Goal: Task Accomplishment & Management: Manage account settings

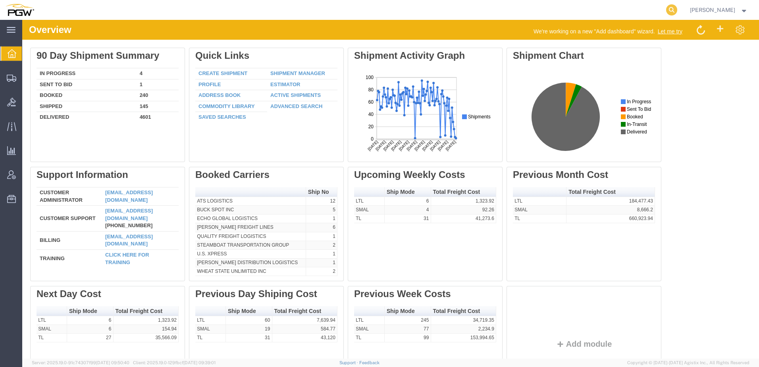
click at [677, 12] on icon at bounding box center [671, 9] width 11 height 11
click at [558, 12] on input "search" at bounding box center [545, 9] width 241 height 19
paste input "56837933"
type input "56837933"
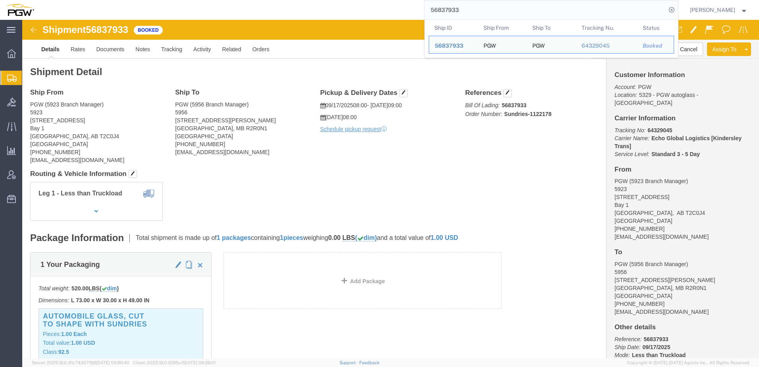
click h4 "Routing & Vehicle Information"
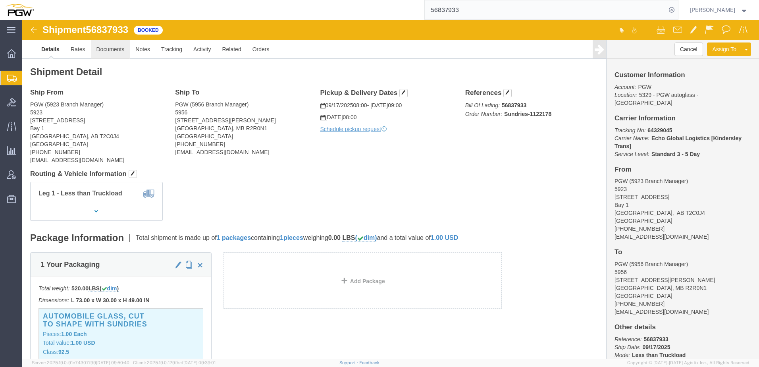
click link "Documents"
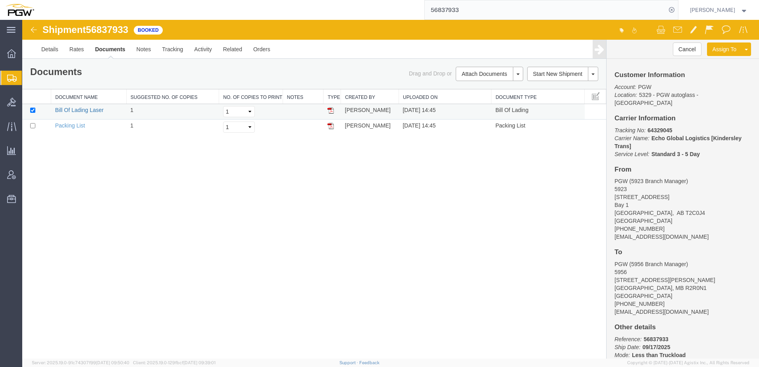
drag, startPoint x: 64, startPoint y: 110, endPoint x: 22, endPoint y: 162, distance: 66.4
click at [64, 110] on link "Bill Of Lading Laser" at bounding box center [79, 110] width 48 height 6
click at [115, 207] on div "Shipment 56837933 2 of 2 Booked Details Rates Documents Notes Tracking Activity…" at bounding box center [390, 189] width 737 height 339
click at [0, 0] on span "Shipment Manager" at bounding box center [0, 0] width 0 height 0
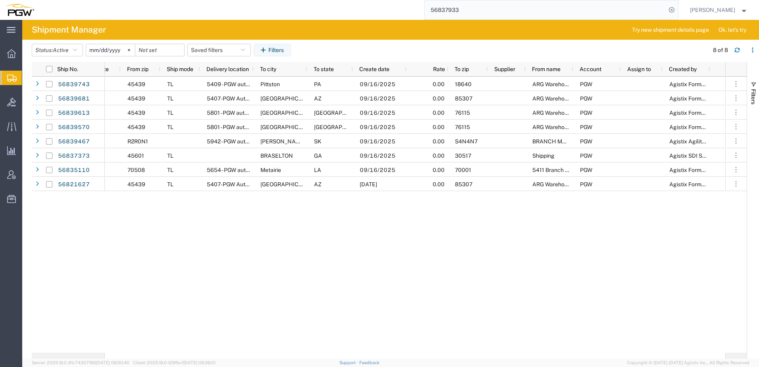
scroll to position [0, 602]
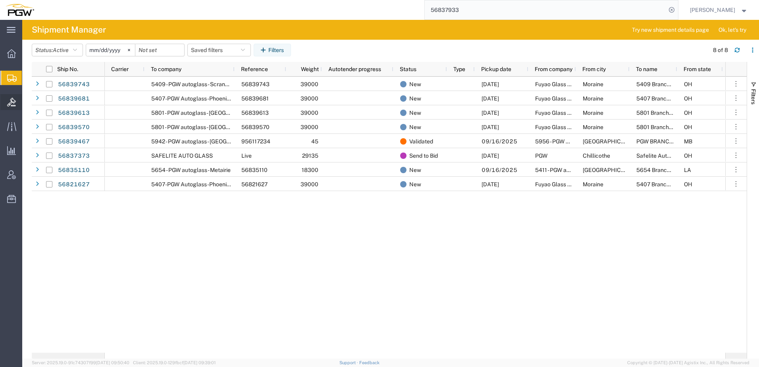
click at [27, 101] on span "Bids" at bounding box center [25, 102] width 6 height 16
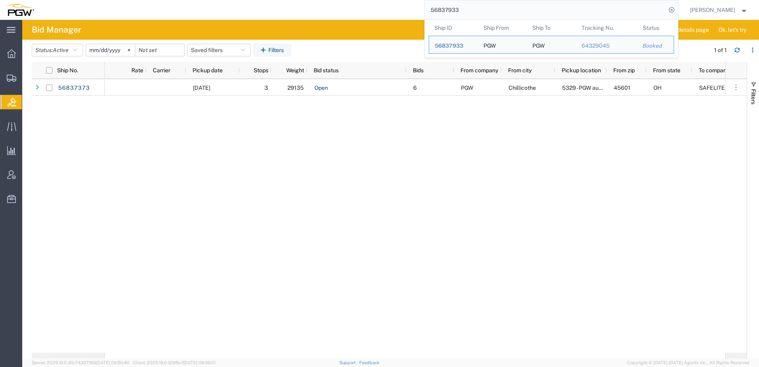
drag, startPoint x: 519, startPoint y: 12, endPoint x: 183, endPoint y: -5, distance: 336.3
click at [183, 0] on html "main_menu Created with Sketch. Collapse Menu Overview Shipments Shipment Manage…" at bounding box center [379, 183] width 759 height 367
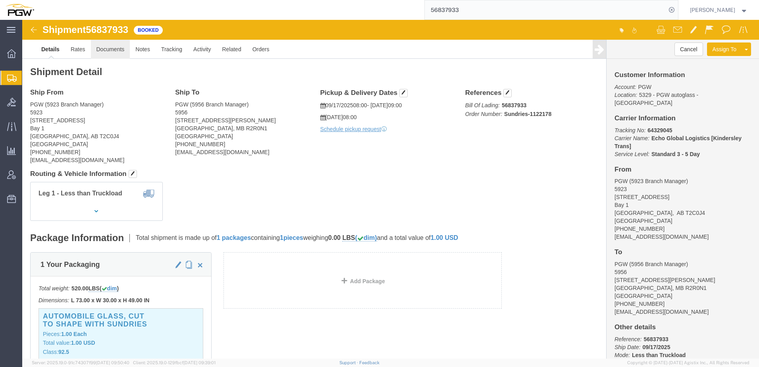
drag, startPoint x: 102, startPoint y: 28, endPoint x: 83, endPoint y: 30, distance: 19.5
click link "Documents"
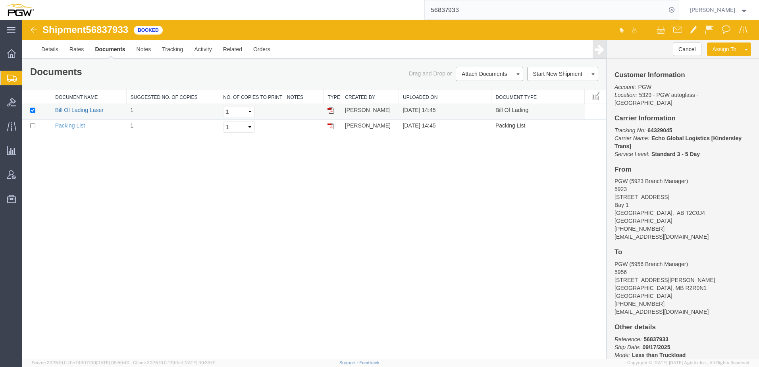
click at [60, 109] on link "Bill Of Lading Laser" at bounding box center [79, 110] width 48 height 6
click at [166, 210] on div "Shipment 56837933 2 of 2 Booked Details Rates Documents Notes Tracking Activity…" at bounding box center [390, 189] width 737 height 339
click at [12, 100] on icon at bounding box center [11, 102] width 9 height 9
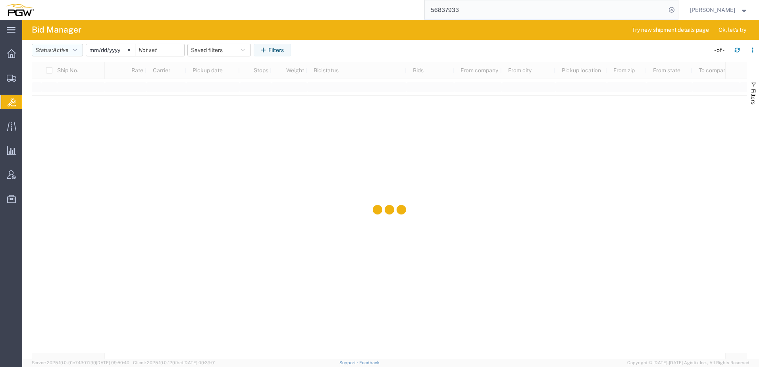
click at [69, 49] on span "Active" at bounding box center [61, 50] width 16 height 6
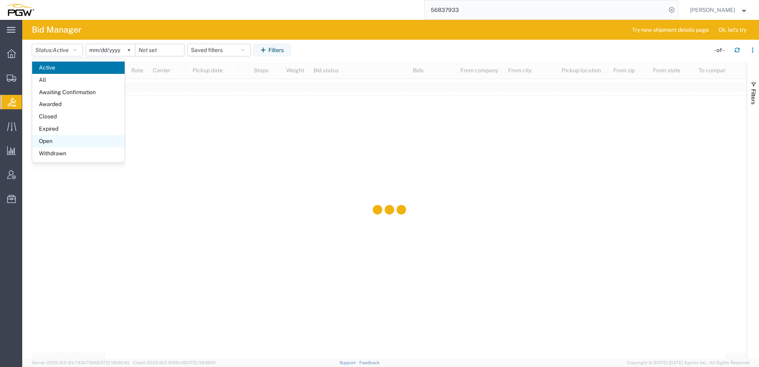
click at [58, 143] on span "Open" at bounding box center [78, 141] width 93 height 12
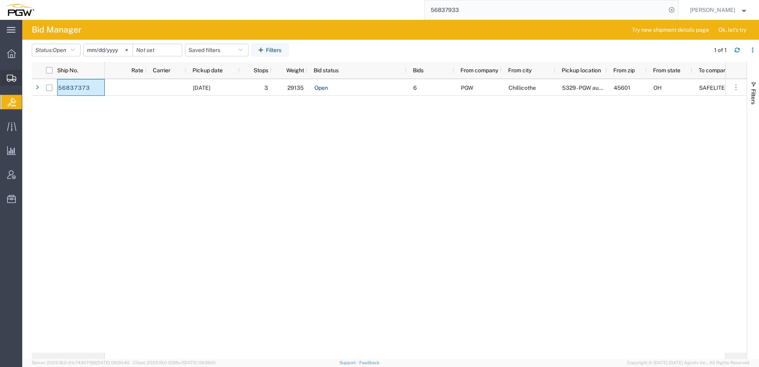
click at [0, 0] on span "Create from Template" at bounding box center [0, 0] width 0 height 0
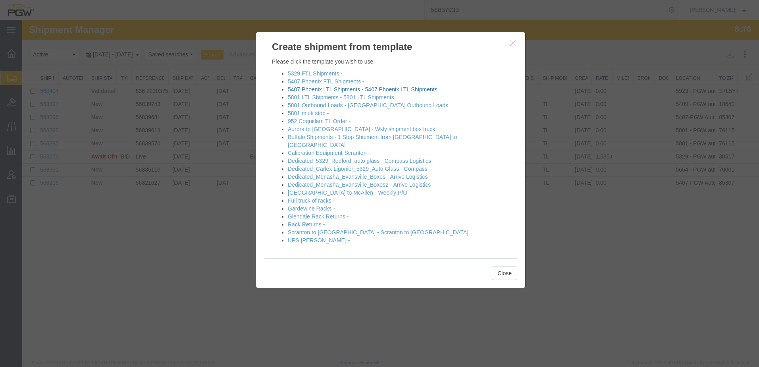
click at [315, 89] on link "5407 Phoenix LTL Shipments - 5407 Phoenix LTL Shipments" at bounding box center [363, 89] width 150 height 6
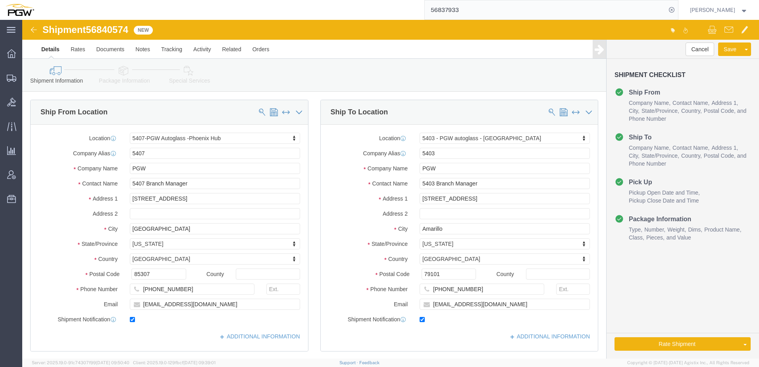
select select "62351"
select select "28259"
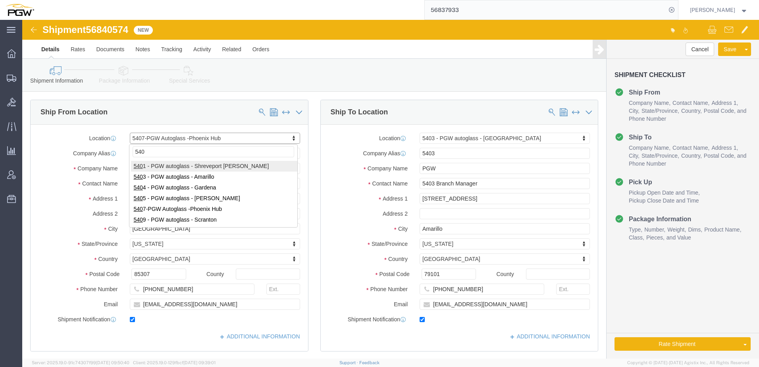
type input "5409"
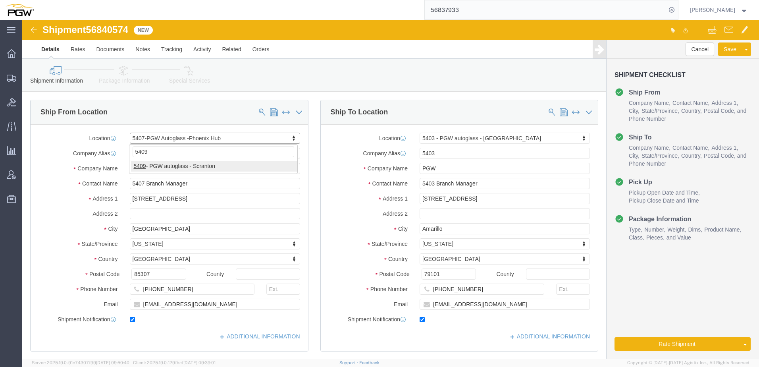
select select "61931"
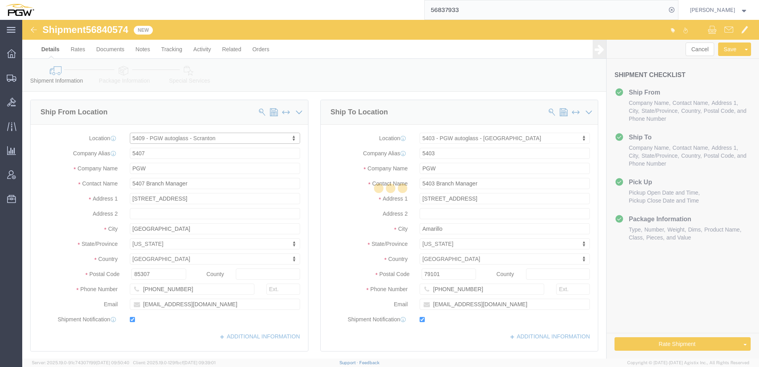
drag, startPoint x: 129, startPoint y: 120, endPoint x: 155, endPoint y: 139, distance: 32.9
type input "5409"
type input "5409 Branch Manager"
type input "125 Enterprise Way"
type input "Pittston"
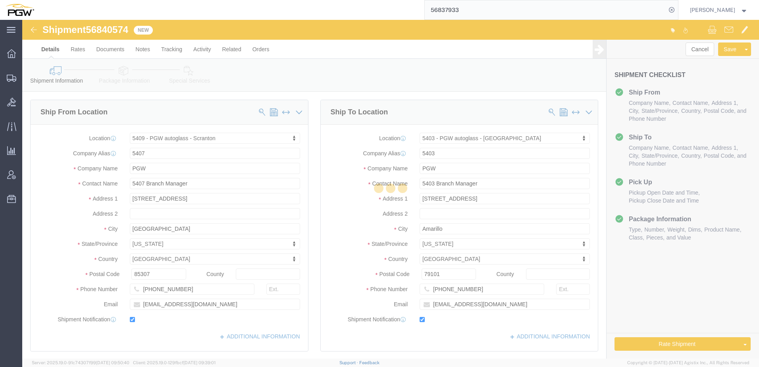
type input "18640"
type input "272-379-0309"
type input "scrantondc@pgwautoglass.com"
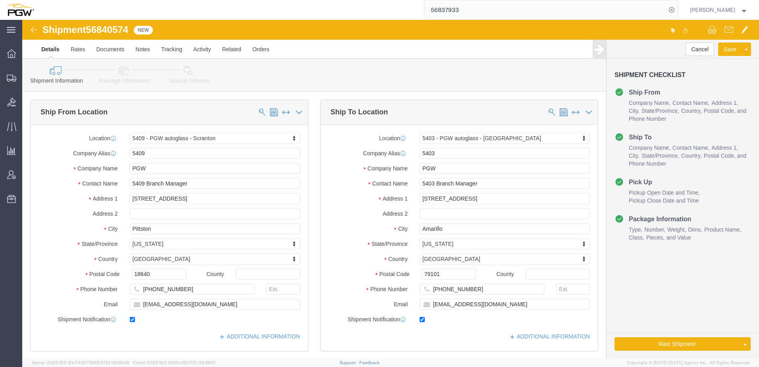
select select "PA"
drag, startPoint x: 155, startPoint y: 139, endPoint x: 77, endPoint y: 159, distance: 80.2
click label "Contact Name"
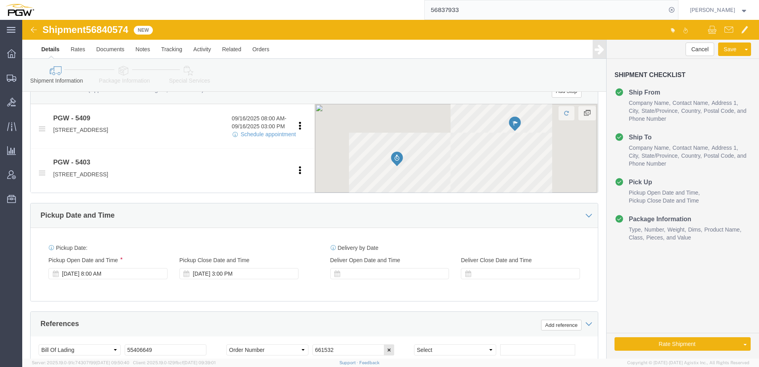
scroll to position [397, 0]
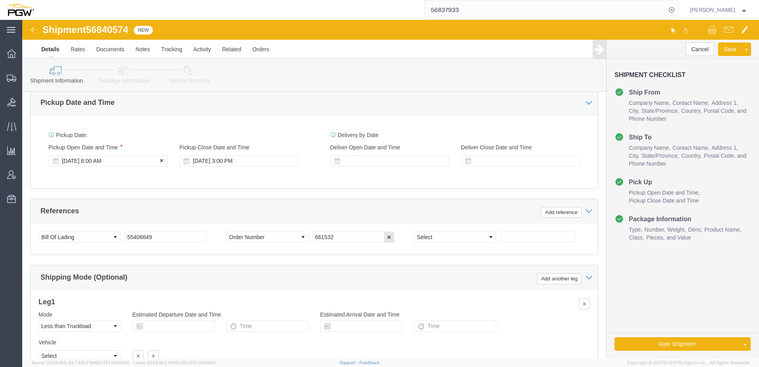
click div "Sep 16 2025 8:00 AM"
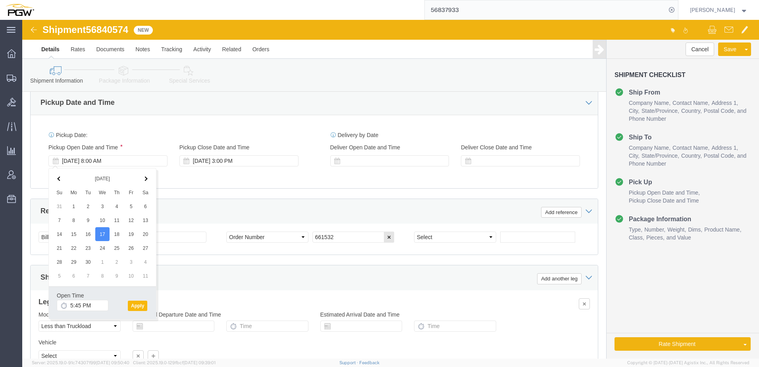
click button "Apply"
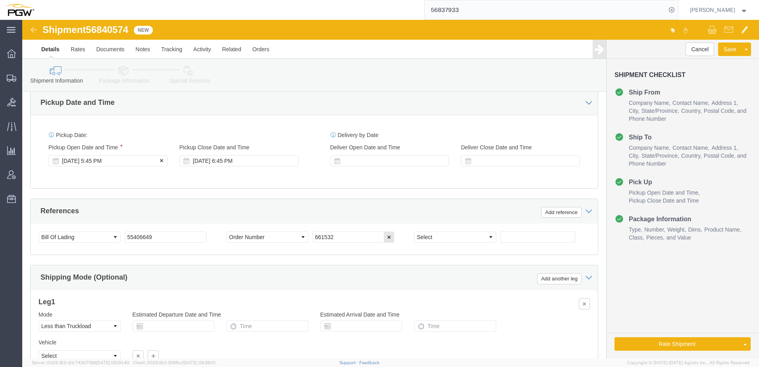
click div "Sep 17 2025 5:45 PM"
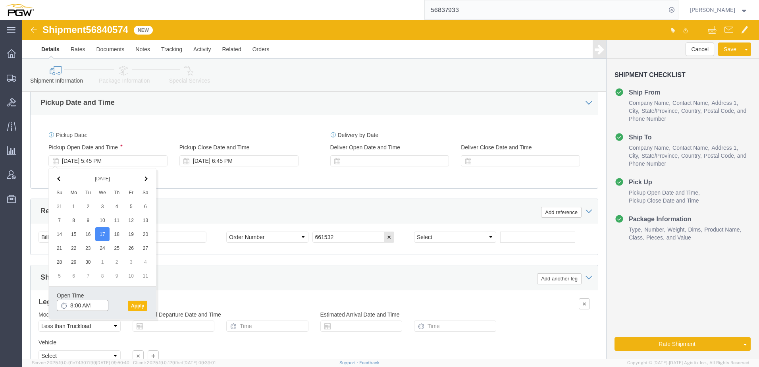
type input "8:00 AM"
click button "Apply"
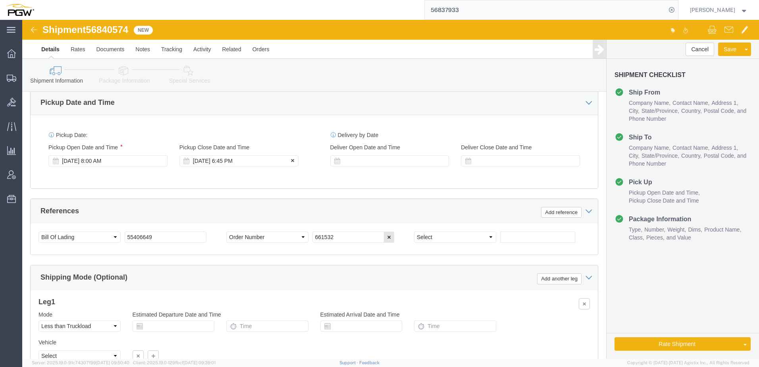
click div "Sep 17 2025 6:45 PM"
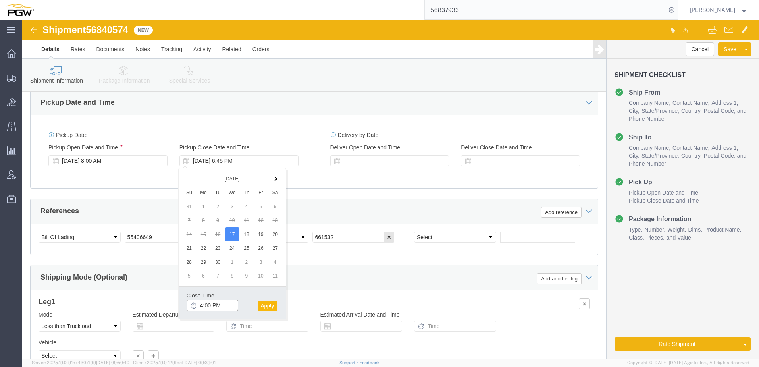
type input "4:00 PM"
click button "Apply"
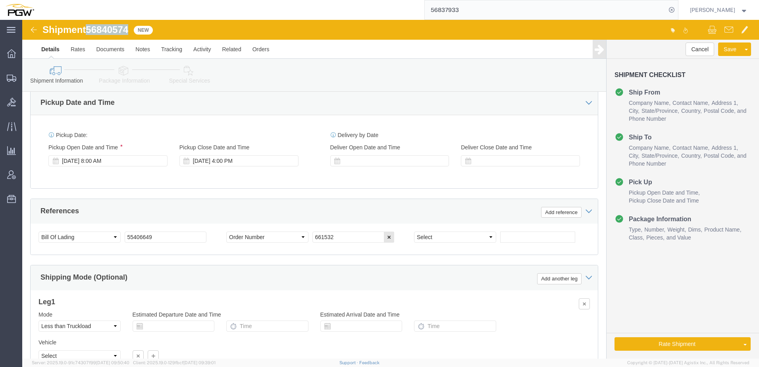
drag, startPoint x: 68, startPoint y: 10, endPoint x: 108, endPoint y: 13, distance: 41.1
click div "Shipment 56840574 New"
copy span "56840574"
drag, startPoint x: 135, startPoint y: 219, endPoint x: -166, endPoint y: 195, distance: 301.9
click html "Shipment 56840574 New Details Rates Documents Notes Tracking Activity Related O…"
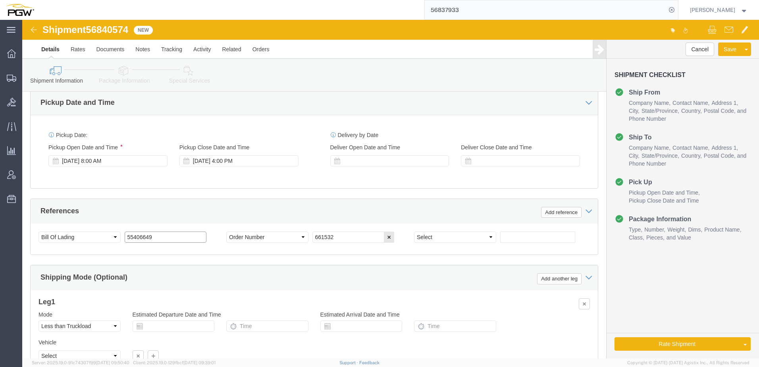
paste input "6840574"
drag, startPoint x: 131, startPoint y: 220, endPoint x: -238, endPoint y: 181, distance: 370.9
click html "Shipment 56840574 New Details Rates Documents Notes Tracking Activity Related O…"
type input "56840574"
drag, startPoint x: 328, startPoint y: 217, endPoint x: 135, endPoint y: 222, distance: 193.0
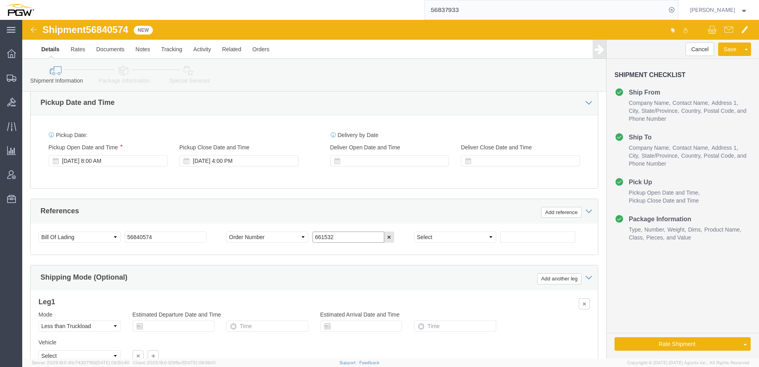
click div "Select Account Type Activity ID Airline Appointment Number ASN Batch Request # …"
type input "668646"
click icon
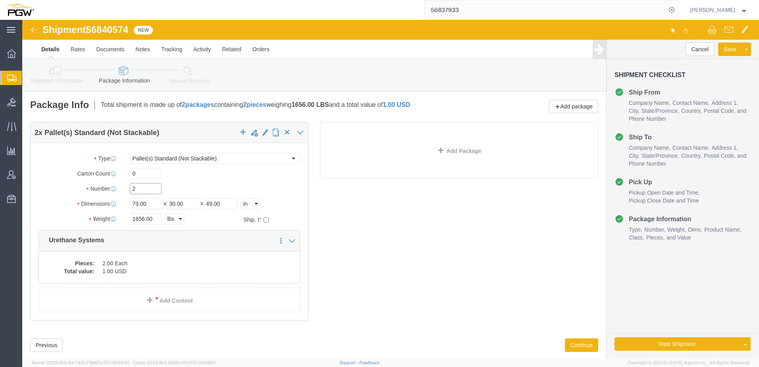
drag, startPoint x: 125, startPoint y: 172, endPoint x: 45, endPoint y: 173, distance: 80.6
click div "Number 2"
type input "1"
drag, startPoint x: 122, startPoint y: 198, endPoint x: 18, endPoint y: 193, distance: 104.6
click div "1 x Pallet(s) Standard (Not Stackable) Package Type Select Bale(s) Basket(s) Bo…"
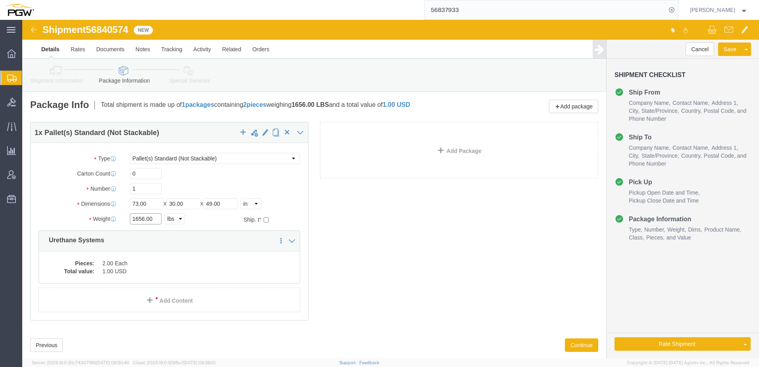
paste input "780"
type input "780.00"
click dd "1.00 USD"
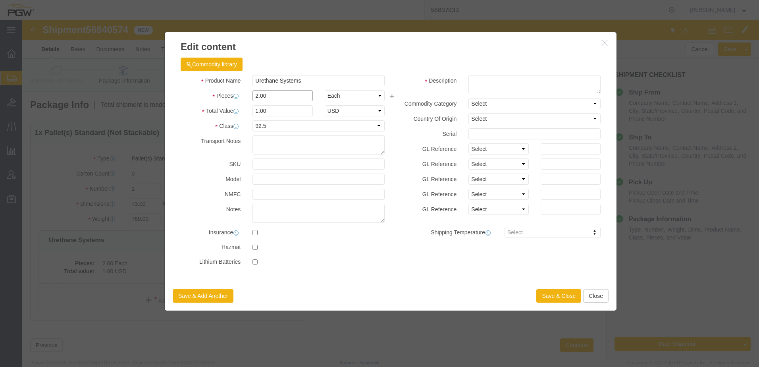
drag, startPoint x: 265, startPoint y: 73, endPoint x: -24, endPoint y: 68, distance: 288.7
click html "Shipment 56840574 New Details Rates Documents Notes Tracking Activity Related O…"
type input "1.00"
type input "0.5"
type input "1.00"
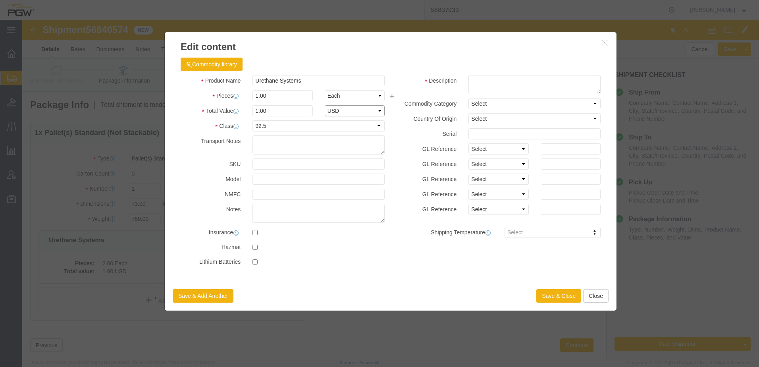
select select "USD"
click button "Save & Close"
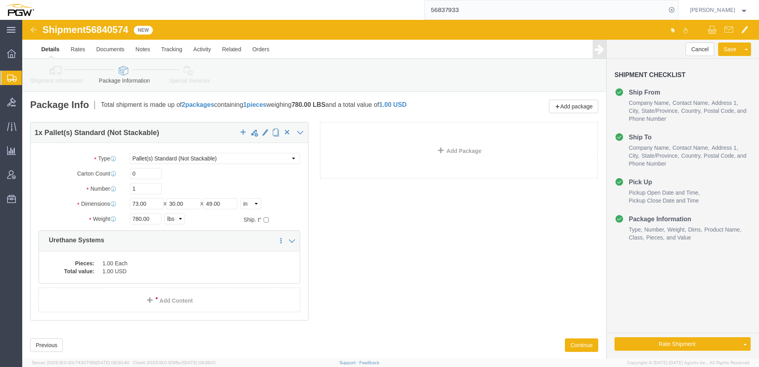
click icon
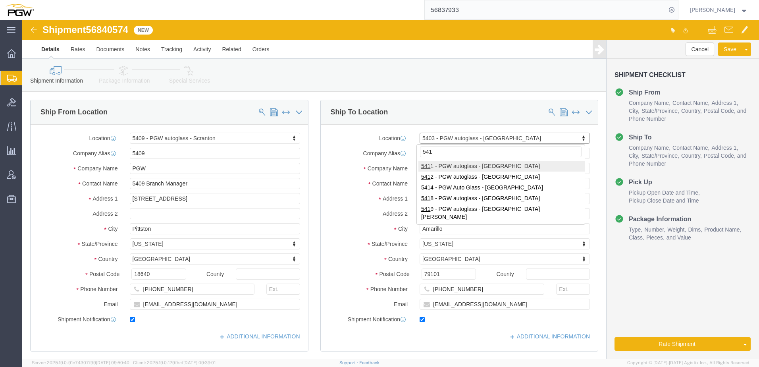
type input "5412"
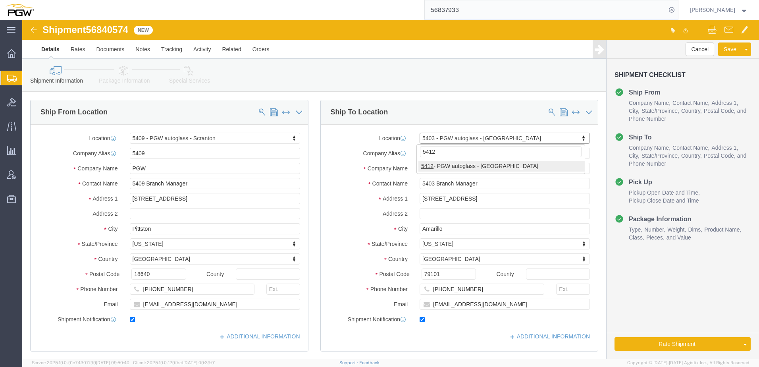
select select "38239"
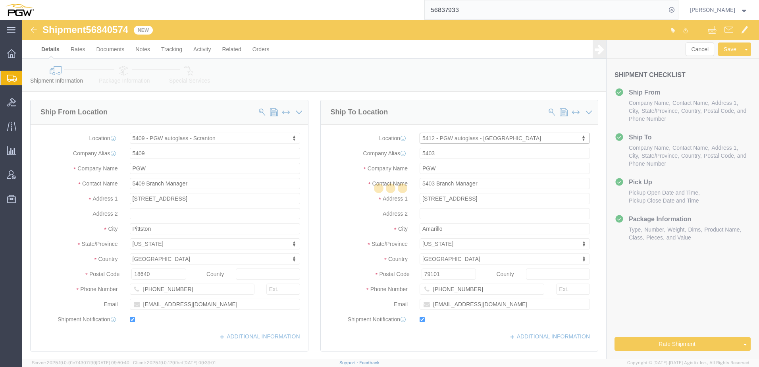
type input "5412"
type input "5412 Branch Manager"
type input "709 East Auto Center Drive"
type input "Suite 129"
type input "Mesa"
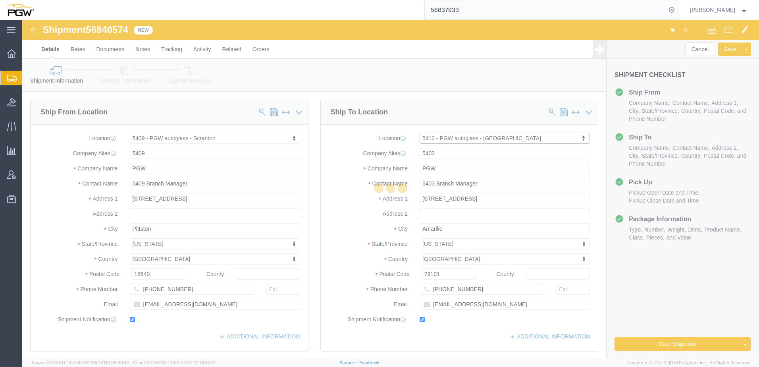
type input "85204"
type input "502-966-8216"
type input "lkqsp_o_pm_5412@pgwag.com"
select select "AZ"
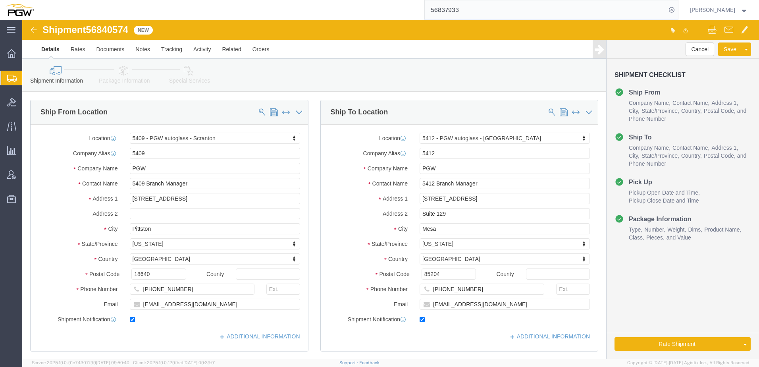
click link "Special Services"
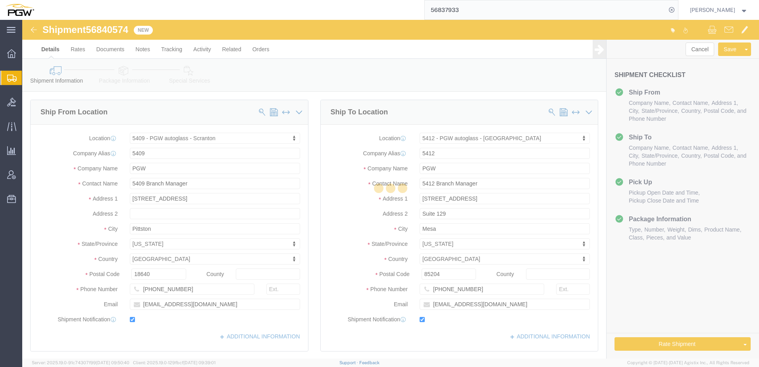
select select
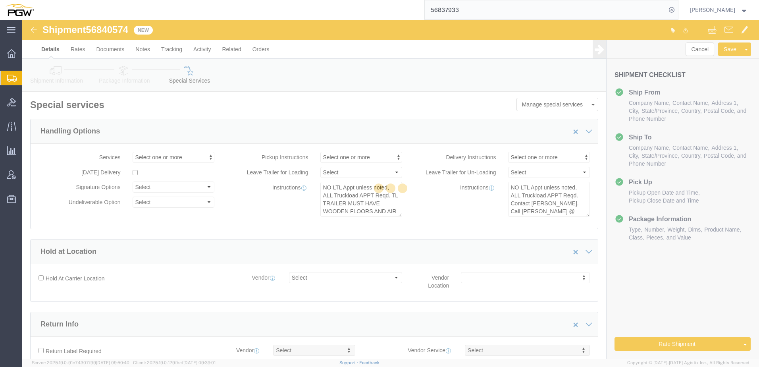
select select "COSTCENTER"
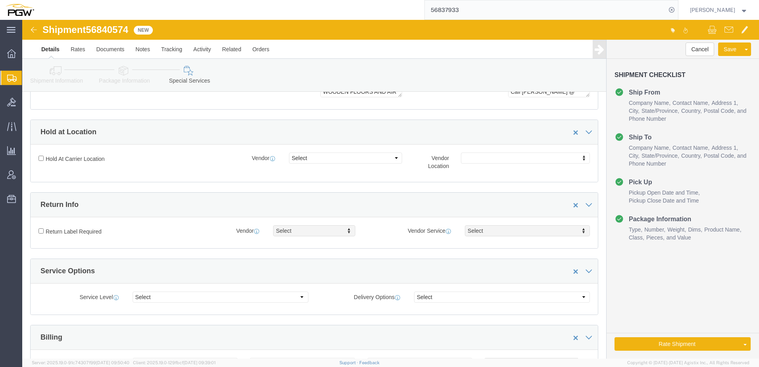
scroll to position [238, 0]
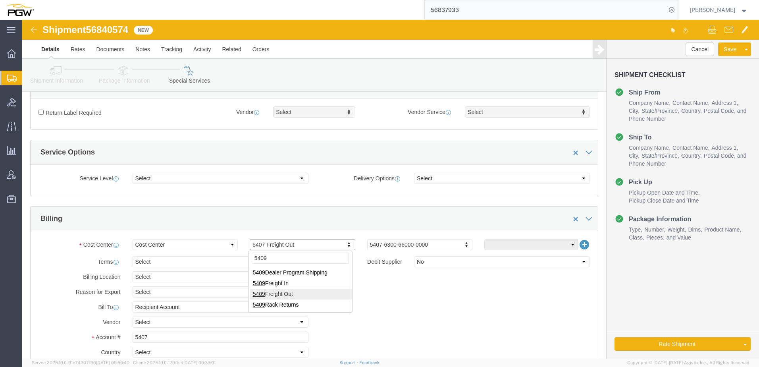
type input "5409"
drag, startPoint x: 140, startPoint y: 318, endPoint x: -174, endPoint y: 295, distance: 314.9
click html "Shipment 56840574 New Details Rates Documents Notes Tracking Activity Related O…"
type input "5409"
click label "Terms"
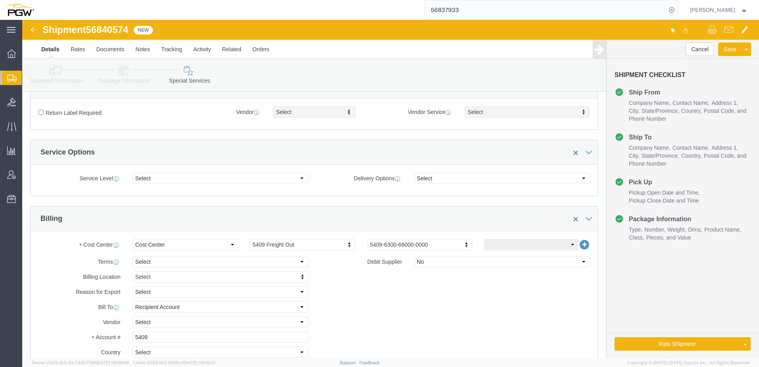
click icon
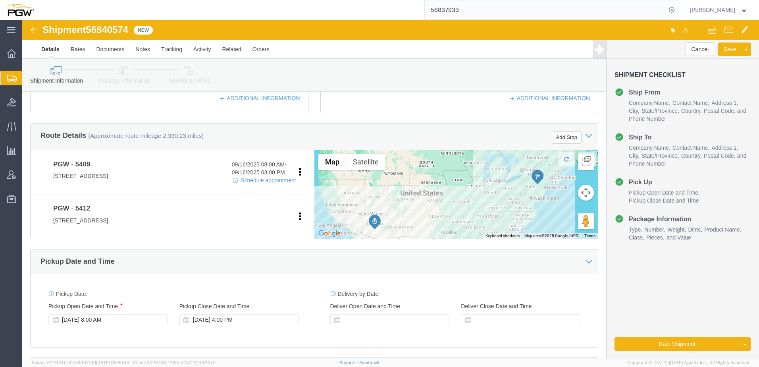
click icon
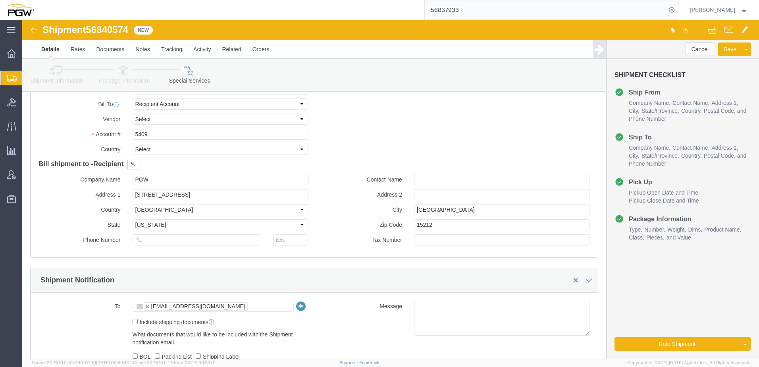
scroll to position [397, 0]
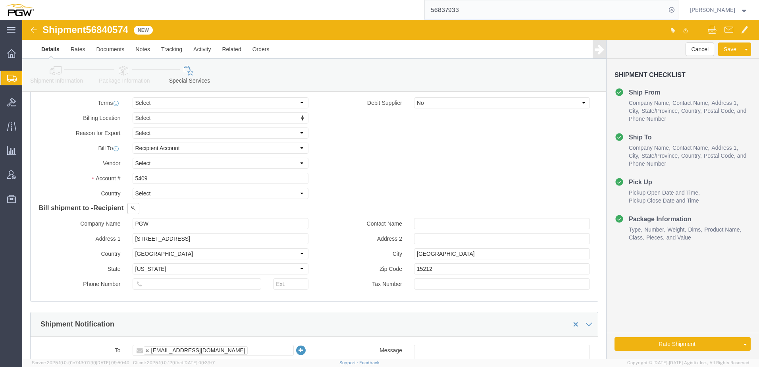
click link "Shipment Information"
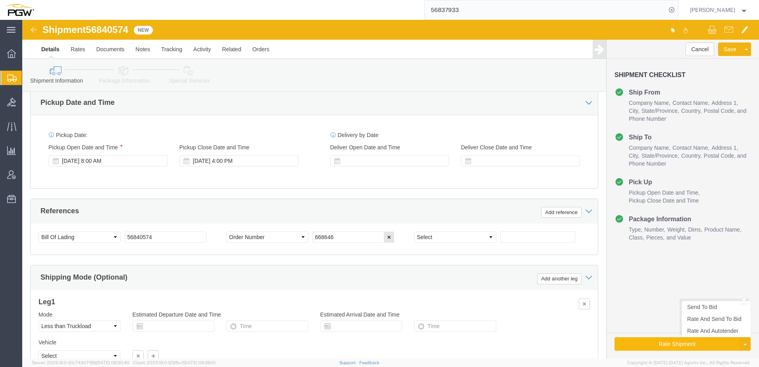
drag, startPoint x: 703, startPoint y: 361, endPoint x: 669, endPoint y: 326, distance: 49.1
click button "Rate Shipment"
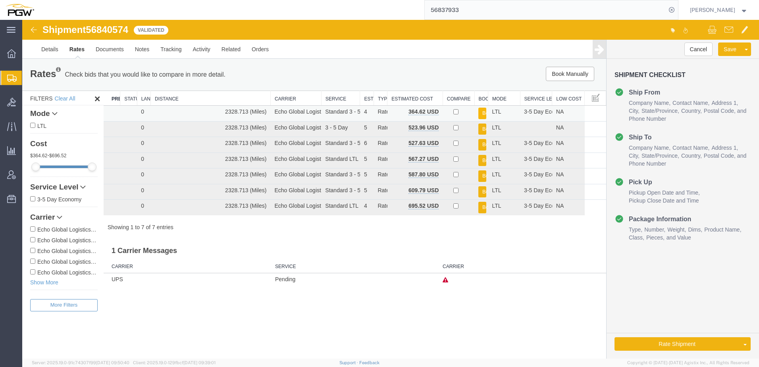
click at [483, 116] on button "Book" at bounding box center [482, 114] width 8 height 12
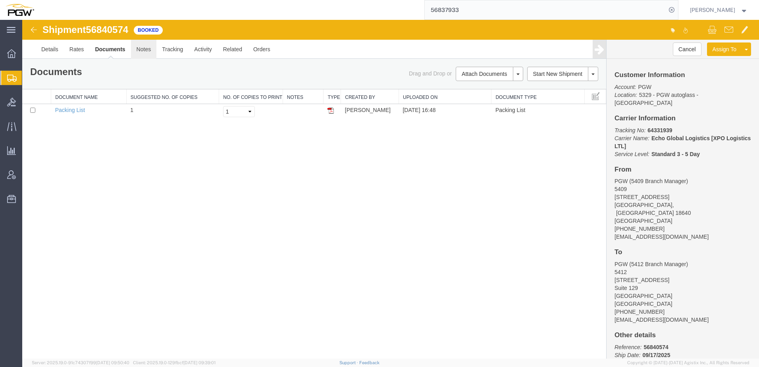
click at [147, 51] on link "Notes" at bounding box center [144, 49] width 26 height 19
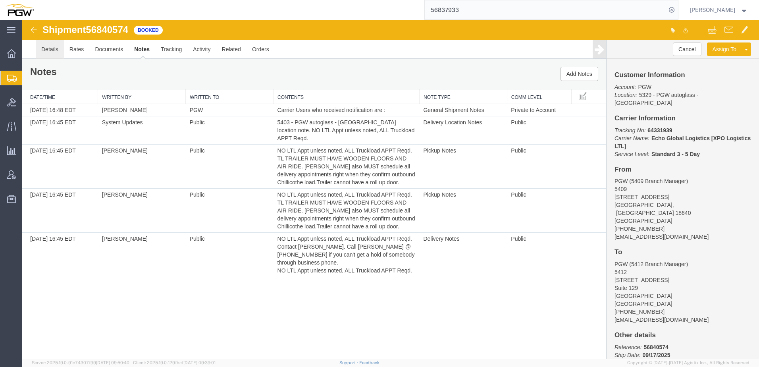
click at [46, 46] on link "Details" at bounding box center [50, 49] width 28 height 19
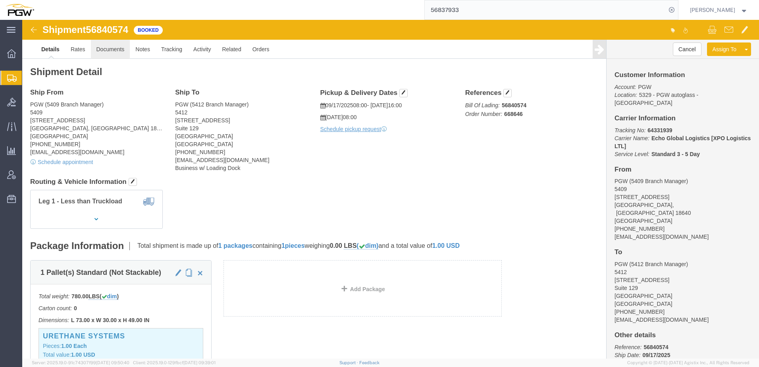
click link "Documents"
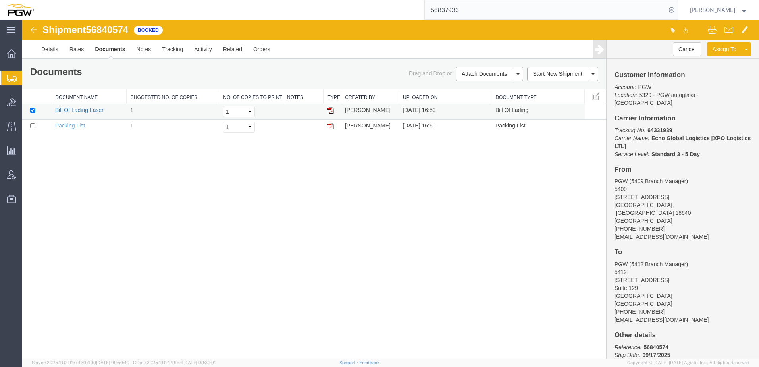
click at [85, 108] on link "Bill Of Lading Laser" at bounding box center [79, 110] width 48 height 6
click at [0, 0] on span "Create from Template" at bounding box center [0, 0] width 0 height 0
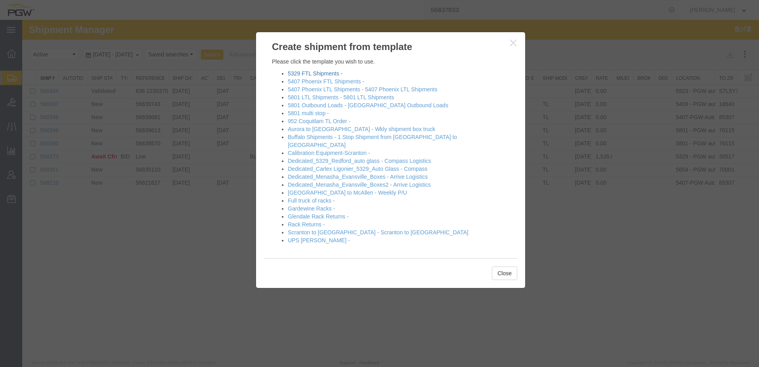
click at [302, 71] on link "5329 FTL Shipments -" at bounding box center [315, 73] width 55 height 6
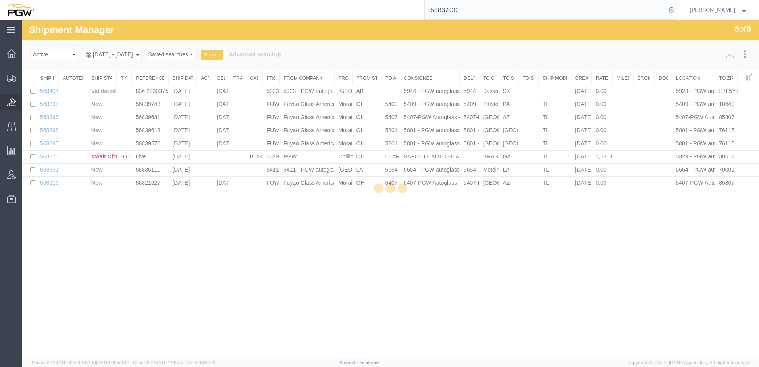
select select "28253"
select select "28373"
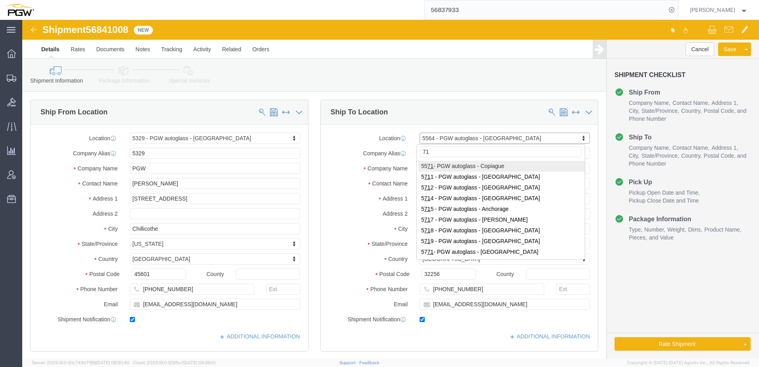
type input "719"
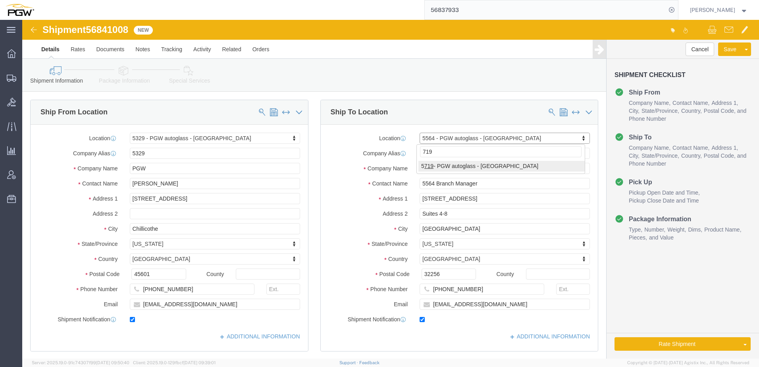
select select "28477"
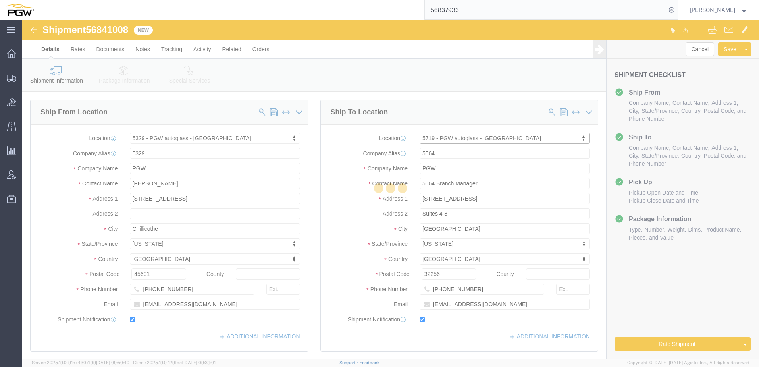
type input "5719"
type input "5719 Branch Manager"
type input "2995 Faivre St"
type input "Suite 130"
type input "Chula Vista"
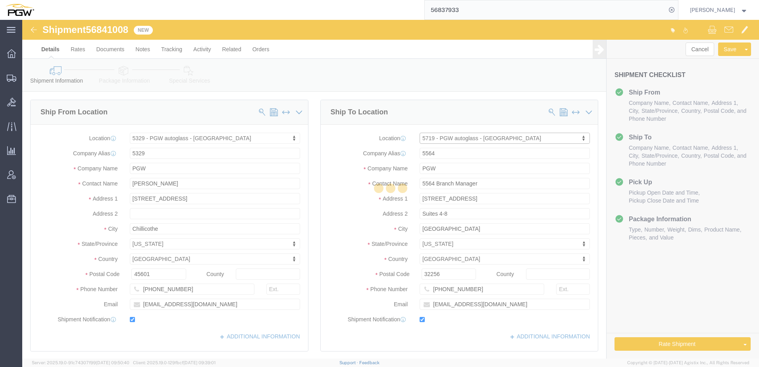
type input "91911"
type input "858-568-0690"
type input "bberliner@pgwautoglass.com"
select select "CA"
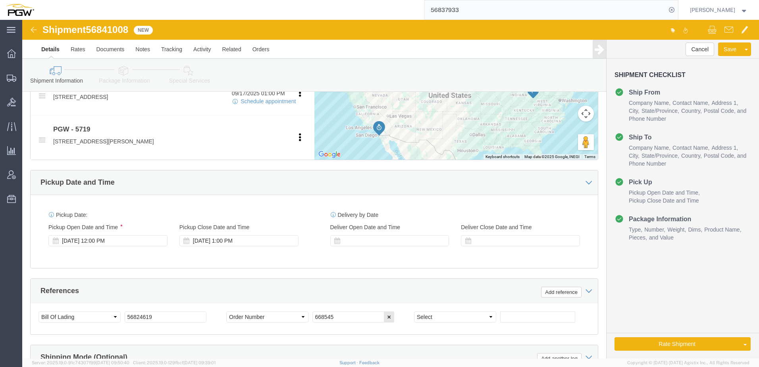
scroll to position [318, 0]
click div "Sep 17 2025 12:00 PM"
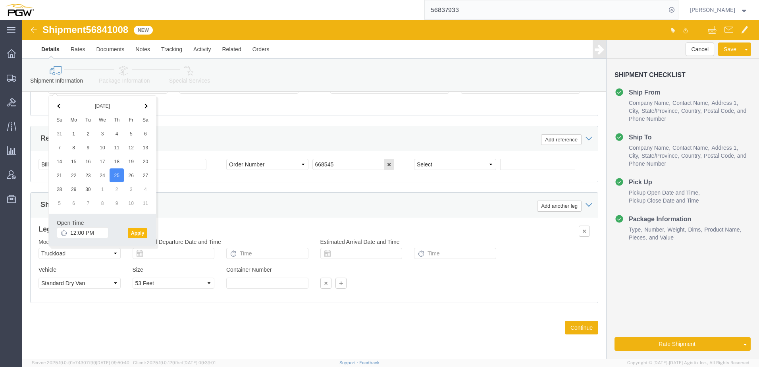
click button "Apply"
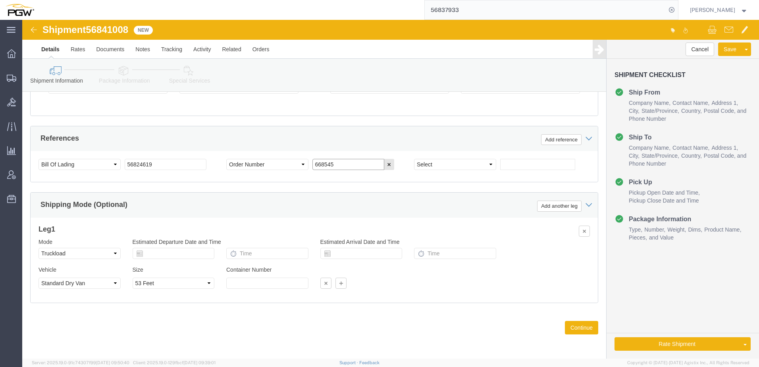
drag, startPoint x: 315, startPoint y: 146, endPoint x: 232, endPoint y: 140, distance: 82.8
click div "Select Account Type Activity ID Airline Appointment Number ASN Batch Request # …"
type input "Quote Only"
drag, startPoint x: 68, startPoint y: 12, endPoint x: 110, endPoint y: 16, distance: 42.7
click div "Shipment 56841008 New"
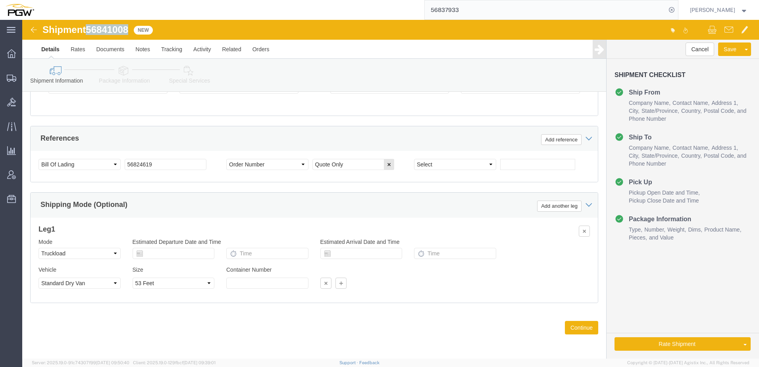
copy span "56841008"
drag, startPoint x: 142, startPoint y: 143, endPoint x: -49, endPoint y: 131, distance: 191.4
click html "Shipment 56841008 New Details Rates Documents Notes Tracking Activity Related O…"
paste input "41008"
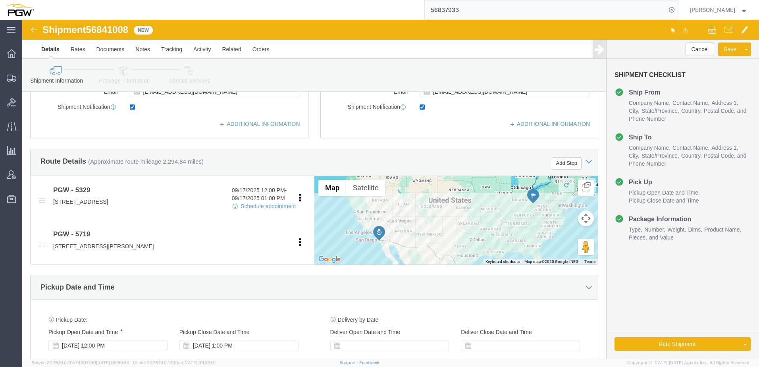
scroll to position [112, 0]
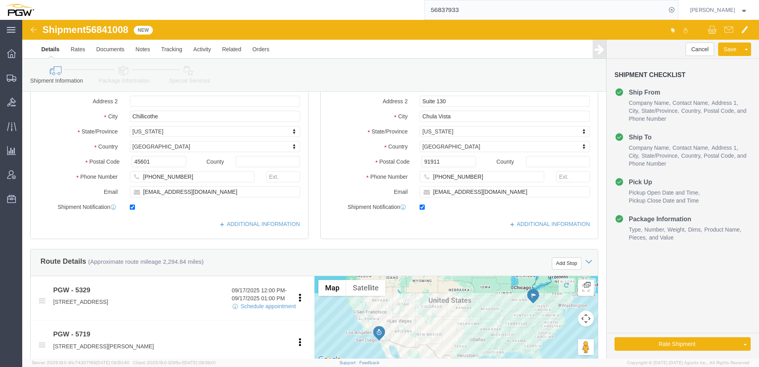
type input "56841008"
click link "Package Information"
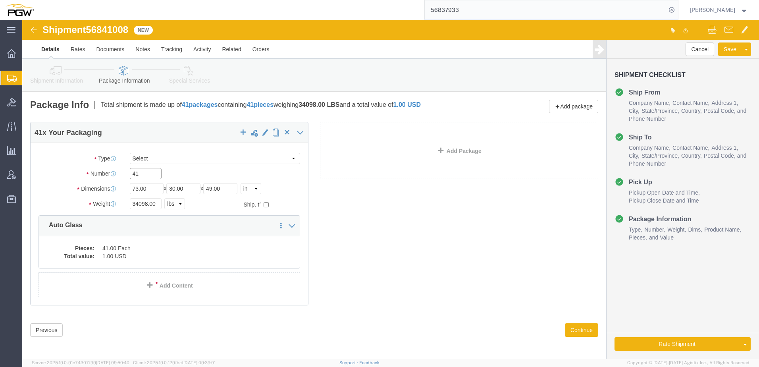
drag, startPoint x: 127, startPoint y: 154, endPoint x: 45, endPoint y: 154, distance: 82.6
click div "Number 41"
type input "46"
drag, startPoint x: 124, startPoint y: 185, endPoint x: 8, endPoint y: 177, distance: 116.6
click div "Weight 34098.00 Select kgs lbs Ship. t°"
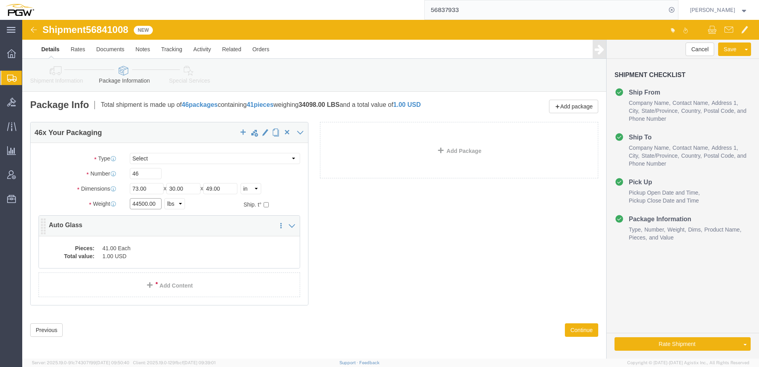
type input "44500.00"
click dd "41.00 Each"
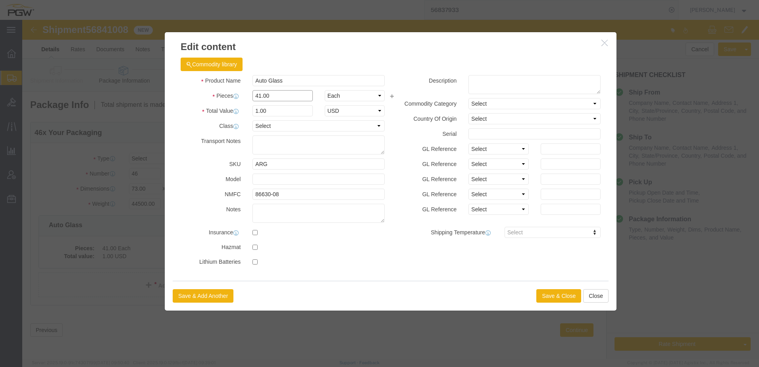
drag, startPoint x: 266, startPoint y: 78, endPoint x: -109, endPoint y: 44, distance: 377.2
click html "Shipment 56841008 New Details Rates Documents Notes Tracking Activity Related O…"
type input "46.00"
type input "1.12"
type input "1.000"
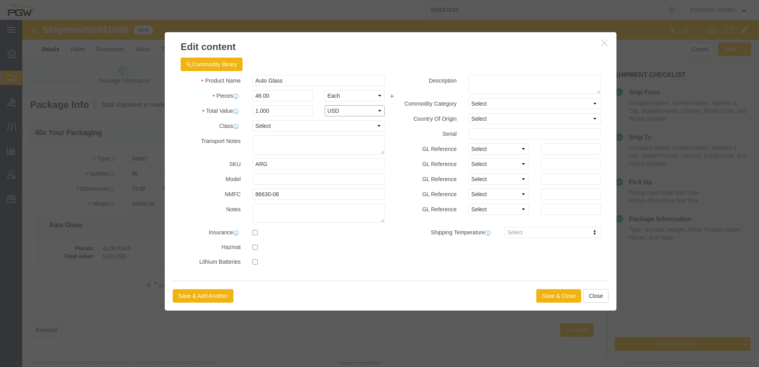
select select "USD"
click input "1.000"
type input "1.00"
click button "Save & Close"
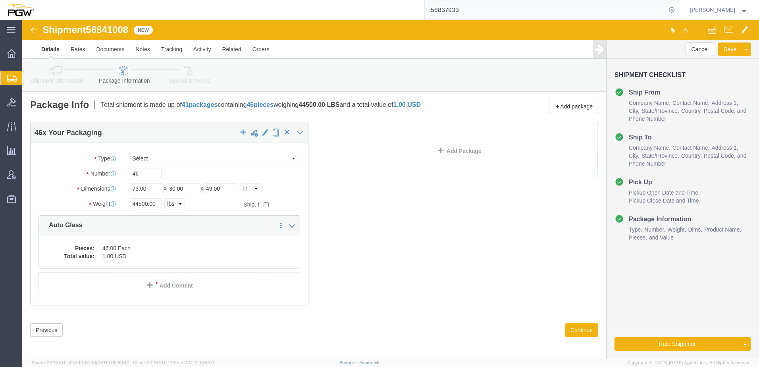
click icon
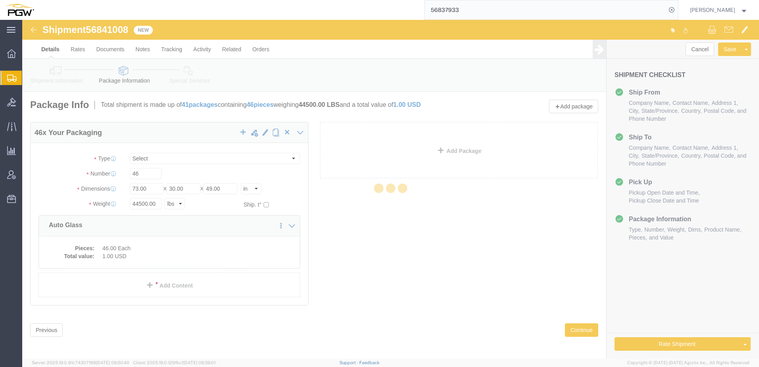
select select
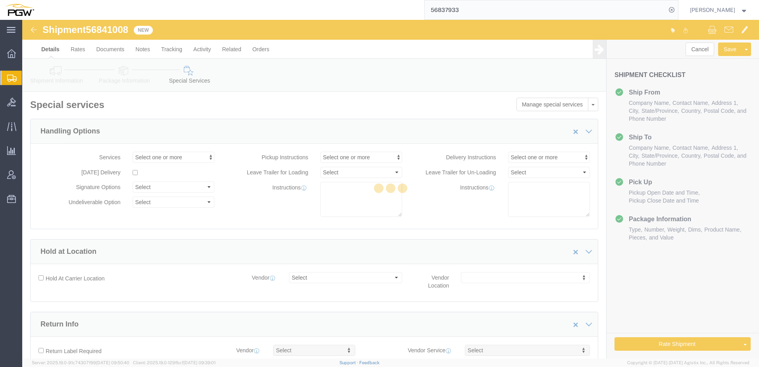
select select "COSTCENTER"
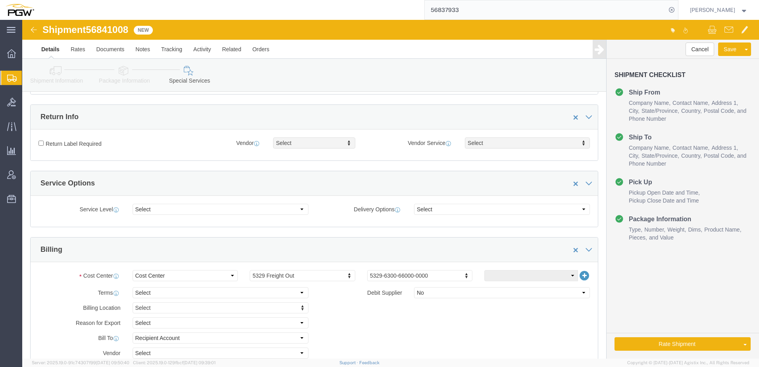
scroll to position [238, 0]
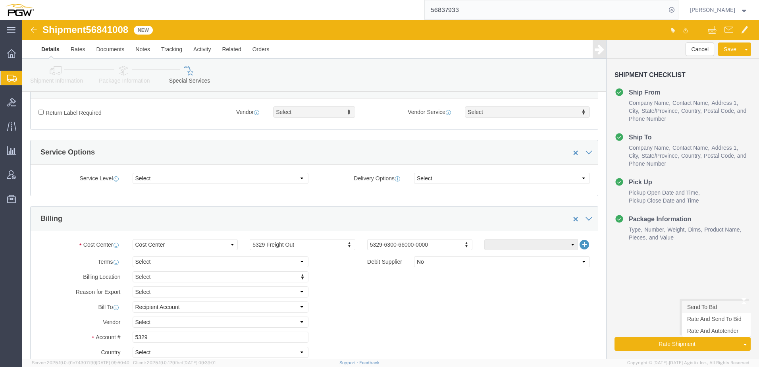
click link "Send To Bid"
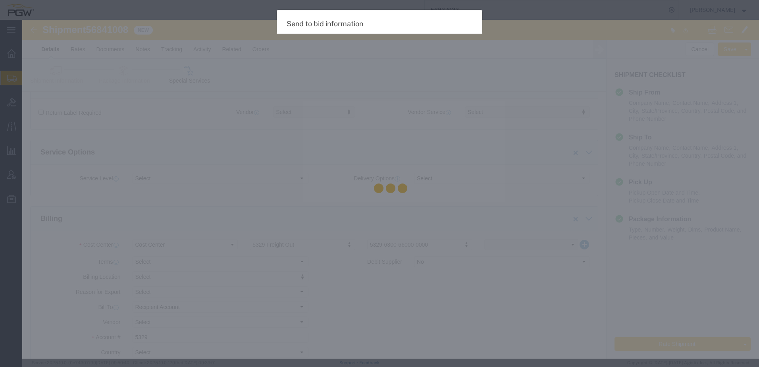
select select "TL"
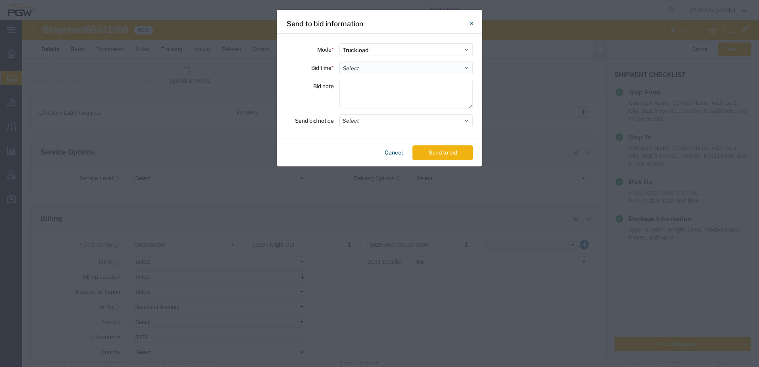
click at [356, 71] on select "Select 30 Min (Rush) 1 Hour (Rush) 2 Hours (Rush) 4 Hours (Rush) 8 Hours (Rush)…" at bounding box center [405, 68] width 133 height 13
select select "24"
click at [339, 62] on select "Select 30 Min (Rush) 1 Hour (Rush) 2 Hours (Rush) 4 Hours (Rush) 8 Hours (Rush)…" at bounding box center [405, 68] width 133 height 13
click at [361, 83] on textarea at bounding box center [405, 94] width 133 height 29
type textarea "Quote Only"
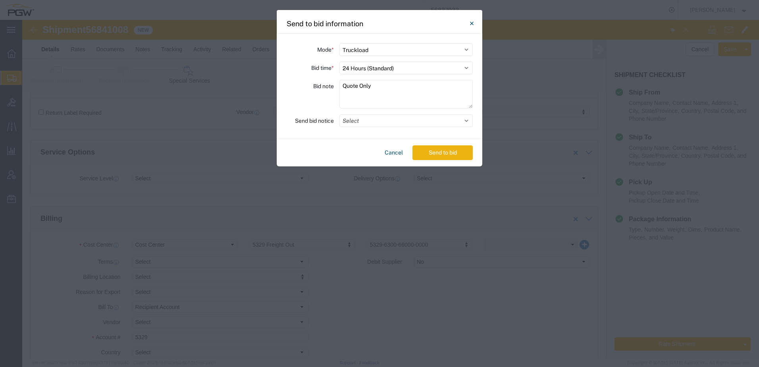
click at [448, 154] on button "Send to bid" at bounding box center [443, 152] width 60 height 15
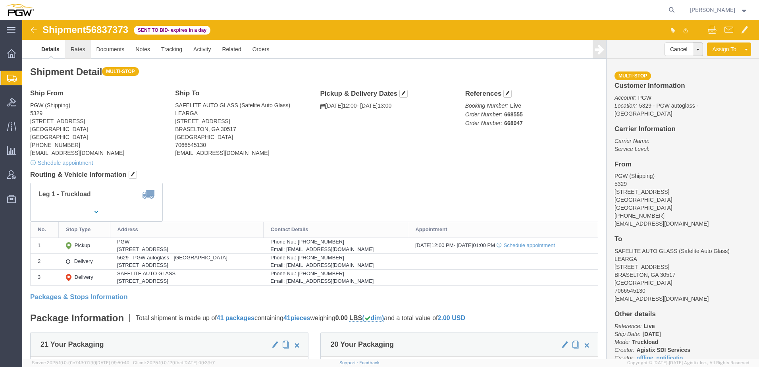
click link "Rates"
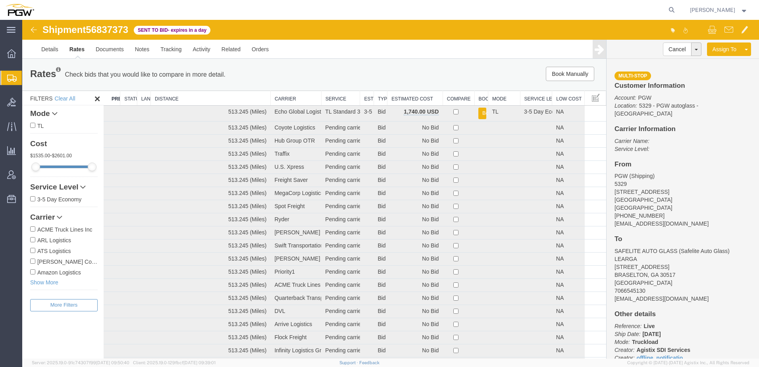
click at [403, 100] on th "Estimated Cost" at bounding box center [416, 98] width 56 height 15
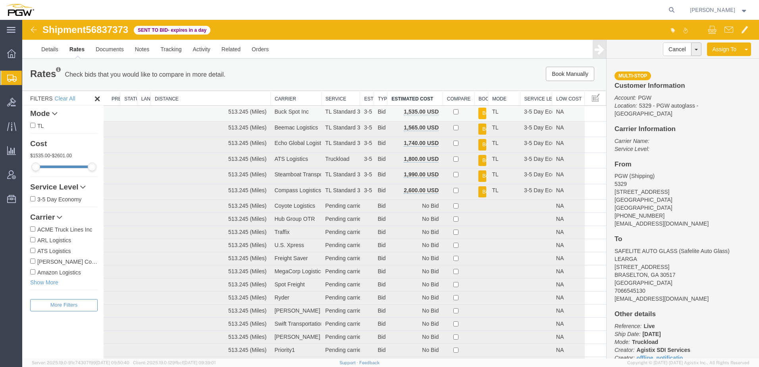
click at [480, 113] on button "Book" at bounding box center [482, 114] width 8 height 12
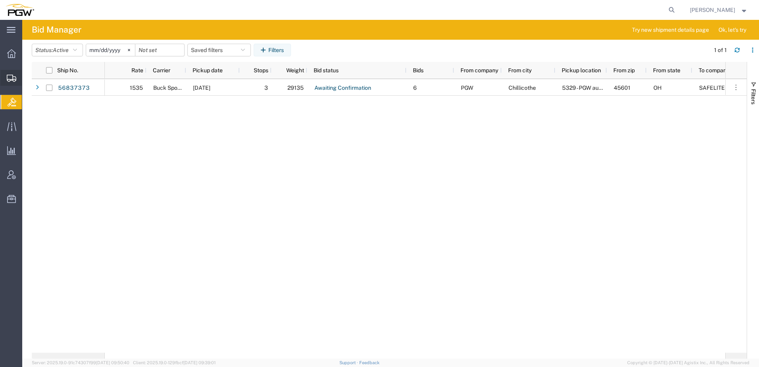
click at [0, 0] on span "Shipment Manager" at bounding box center [0, 0] width 0 height 0
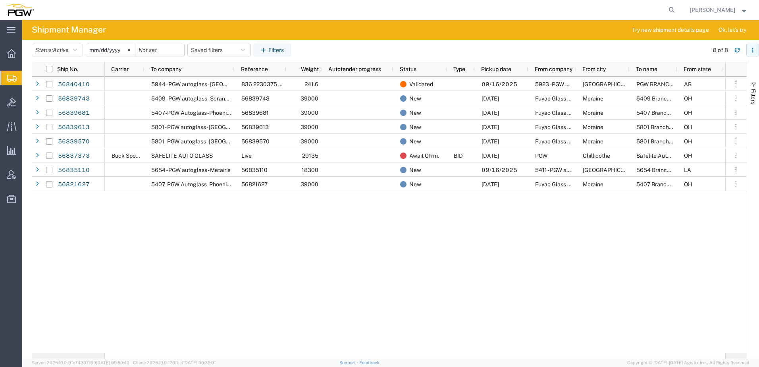
click at [754, 50] on icon "button" at bounding box center [753, 50] width 6 height 6
click at [701, 72] on div "Download" at bounding box center [712, 71] width 44 height 16
click at [58, 46] on span "Active" at bounding box center [61, 50] width 16 height 8
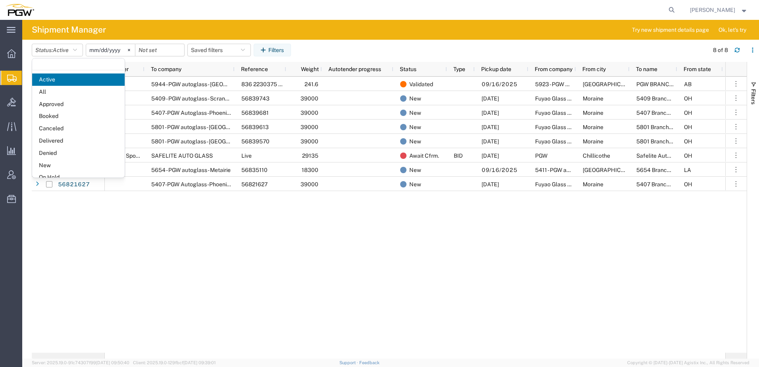
click at [239, 251] on div "5944 - PGW autoglass - [GEOGRAPHIC_DATA] 836 2230375 1 73x30x59 241.6 Validated…" at bounding box center [415, 215] width 621 height 276
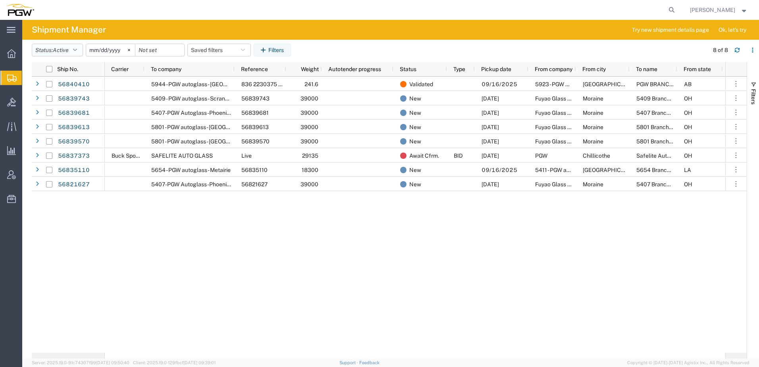
click at [56, 51] on span "Active" at bounding box center [61, 50] width 16 height 6
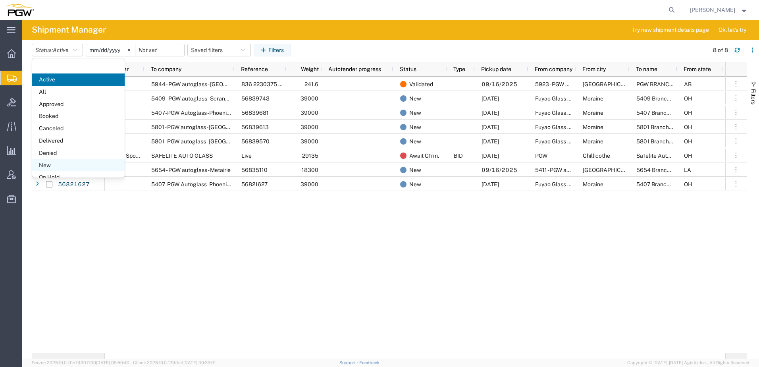
click at [50, 165] on span "New" at bounding box center [78, 165] width 93 height 12
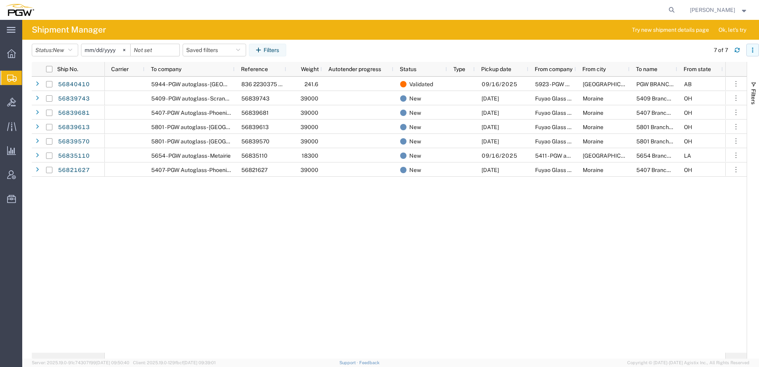
click at [752, 52] on icon "button" at bounding box center [753, 50] width 6 height 6
click at [702, 73] on div "Download" at bounding box center [712, 71] width 44 height 16
drag, startPoint x: 208, startPoint y: 248, endPoint x: 205, endPoint y: 222, distance: 26.0
click at [208, 248] on div "5944 - PGW autoglass - [GEOGRAPHIC_DATA] 836 2230375 1 73x30x59 241.6 Validated…" at bounding box center [415, 215] width 621 height 276
click at [61, 54] on button "Status: New" at bounding box center [55, 50] width 46 height 13
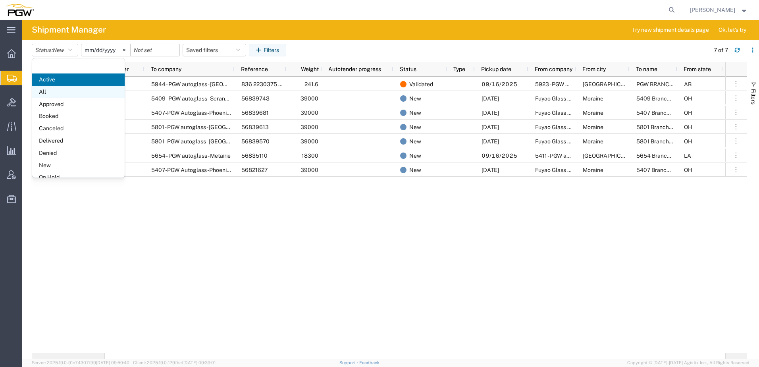
click at [56, 88] on span "All" at bounding box center [78, 92] width 93 height 12
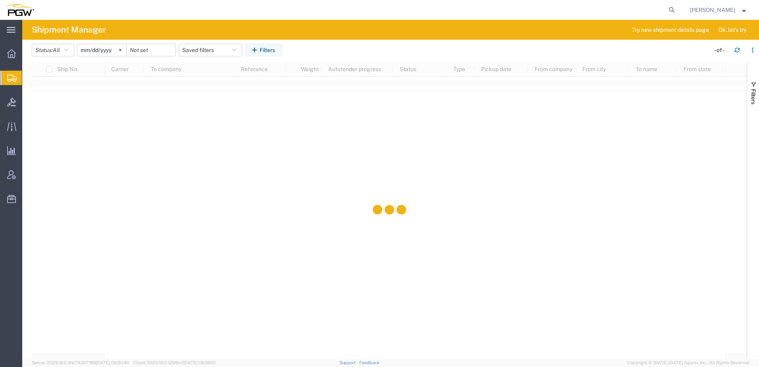
click at [95, 50] on input "[DATE]" at bounding box center [101, 50] width 49 height 12
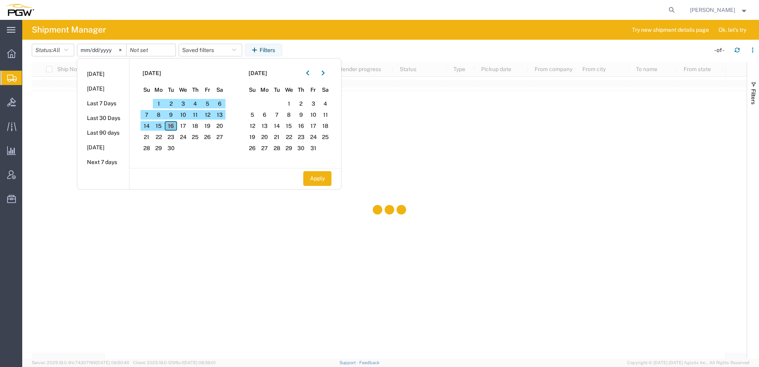
click at [172, 127] on span "16" at bounding box center [171, 126] width 12 height 10
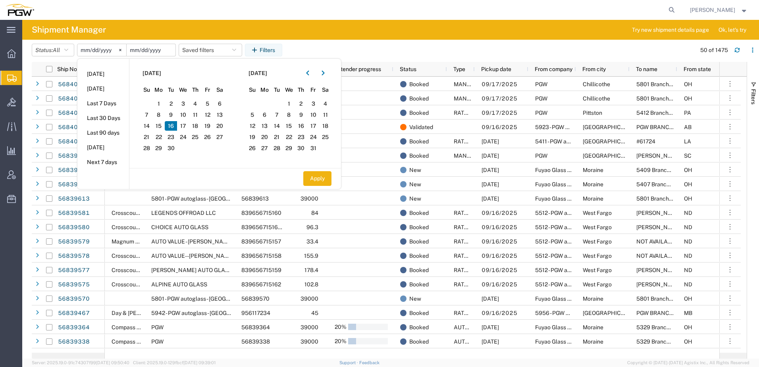
click at [145, 50] on input "date" at bounding box center [151, 50] width 49 height 12
click at [173, 127] on span "16" at bounding box center [171, 126] width 12 height 10
click at [324, 177] on button "Apply" at bounding box center [317, 178] width 28 height 15
type input "[DATE]"
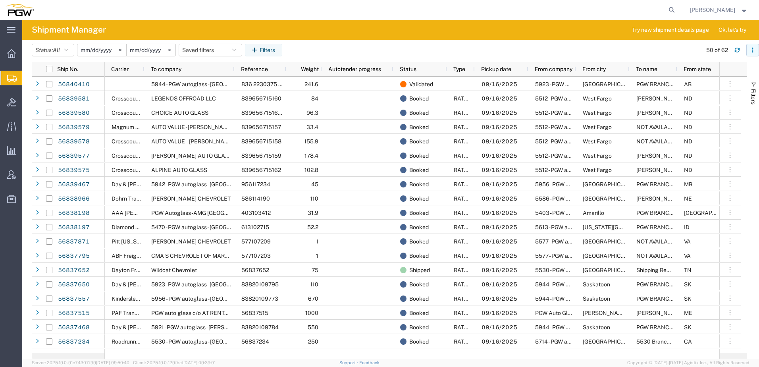
click at [757, 49] on button "button" at bounding box center [752, 50] width 13 height 13
click at [707, 72] on div "Download" at bounding box center [712, 71] width 44 height 16
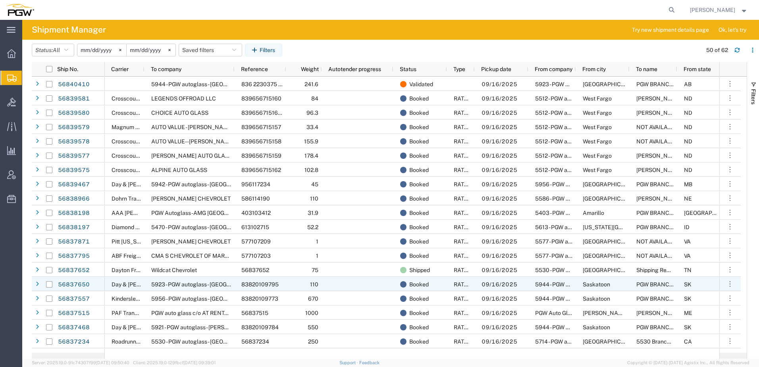
click at [324, 283] on div at bounding box center [357, 284] width 71 height 14
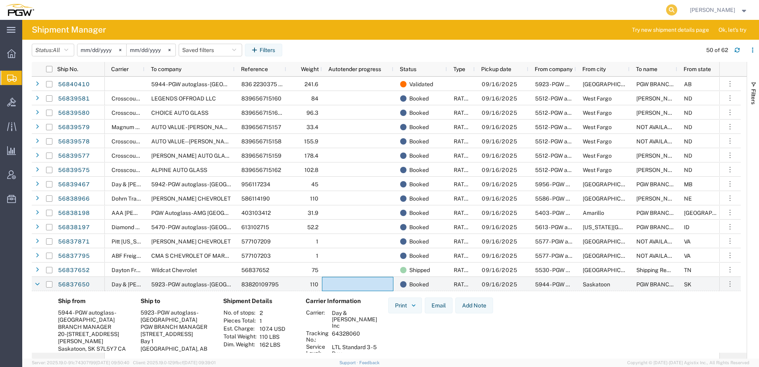
click at [677, 9] on icon at bounding box center [671, 9] width 11 height 11
click at [556, 6] on input "search" at bounding box center [545, 9] width 241 height 19
paste input "56839681"
type input "56839681"
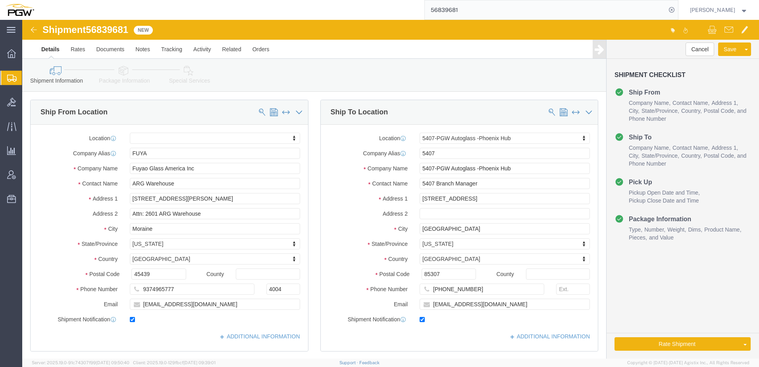
select select
select select "62351"
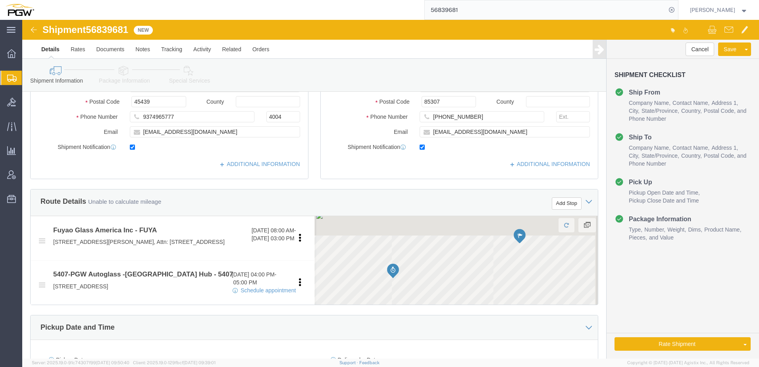
scroll to position [397, 0]
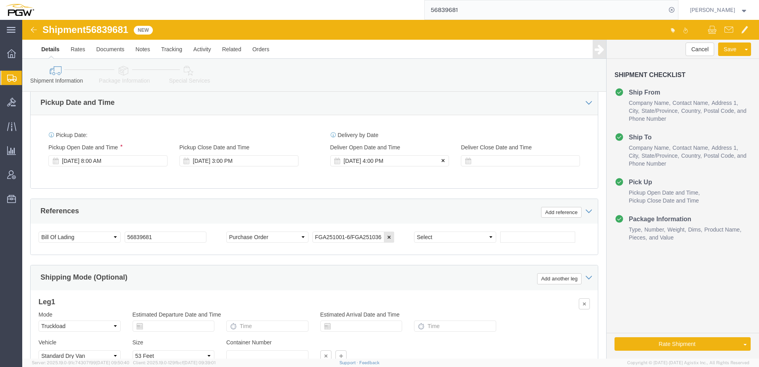
click icon
click link "Rate And Autotender"
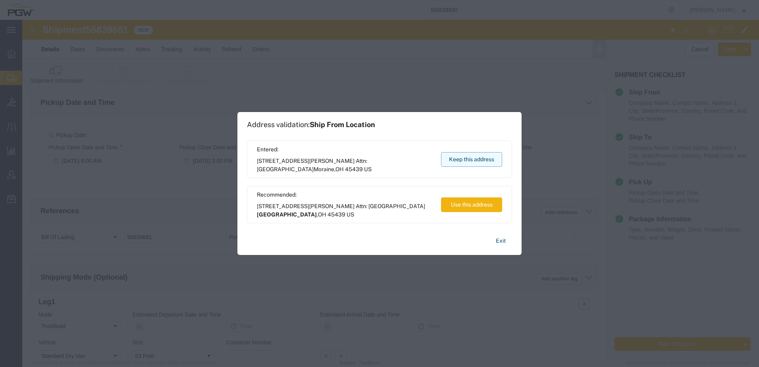
click at [480, 157] on button "Keep this address" at bounding box center [471, 159] width 61 height 15
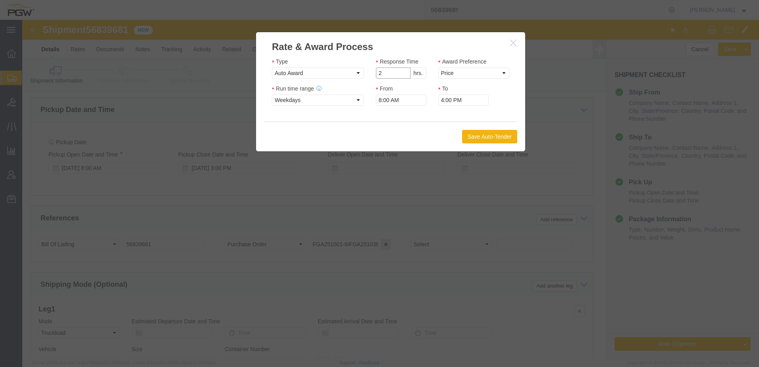
click input "2"
type input "1"
click input "1"
click select "Price Carrier Rank"
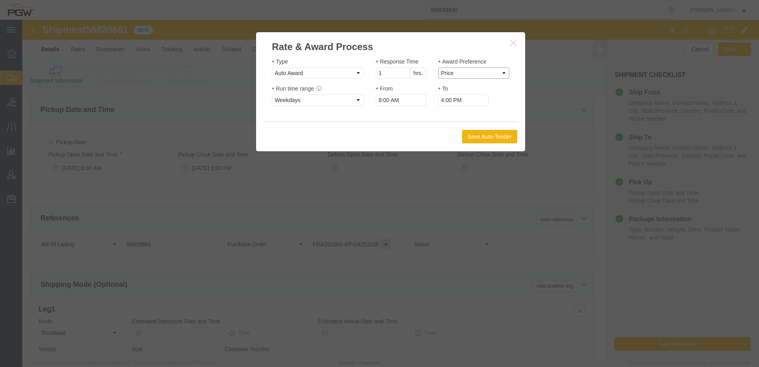
select select "LANE_RANK"
click select "Price Carrier Rank"
click button "Save Auto-Tender"
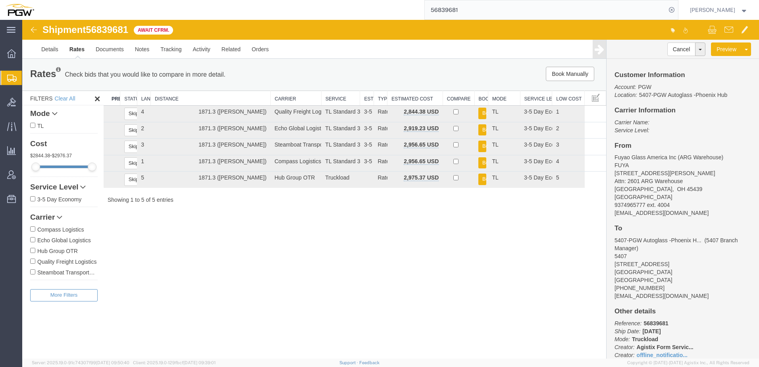
click at [0, 0] on span "Shipment Manager" at bounding box center [0, 0] width 0 height 0
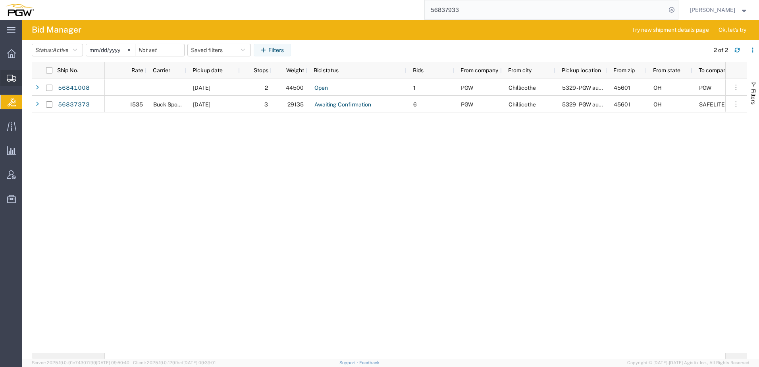
click at [8, 78] on icon at bounding box center [12, 78] width 10 height 7
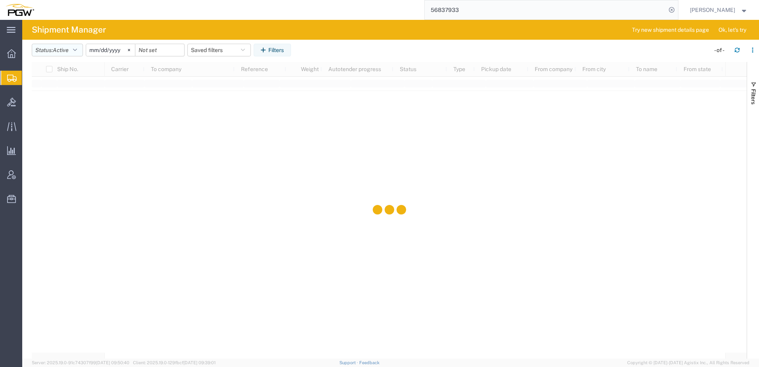
click at [49, 44] on button "Status: Active" at bounding box center [57, 50] width 51 height 13
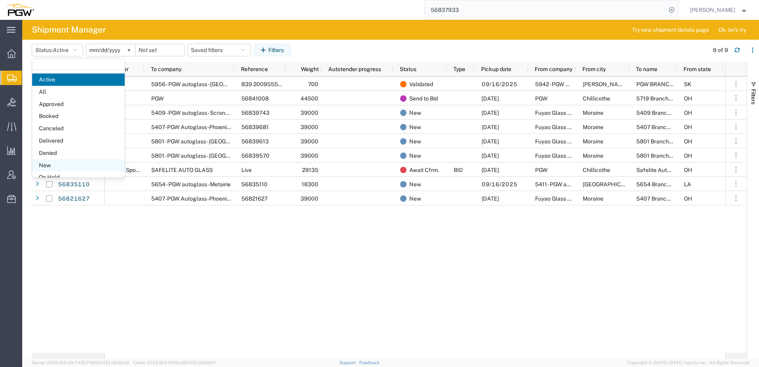
click at [44, 166] on span "New" at bounding box center [78, 165] width 93 height 12
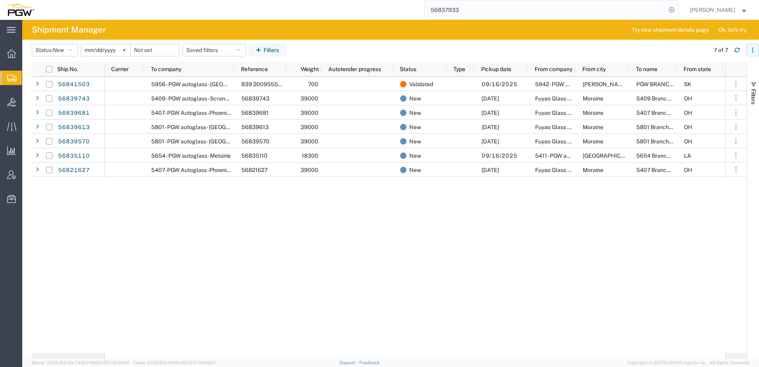
click at [756, 54] on button "button" at bounding box center [752, 50] width 13 height 13
click at [701, 73] on div "Download" at bounding box center [712, 71] width 44 height 16
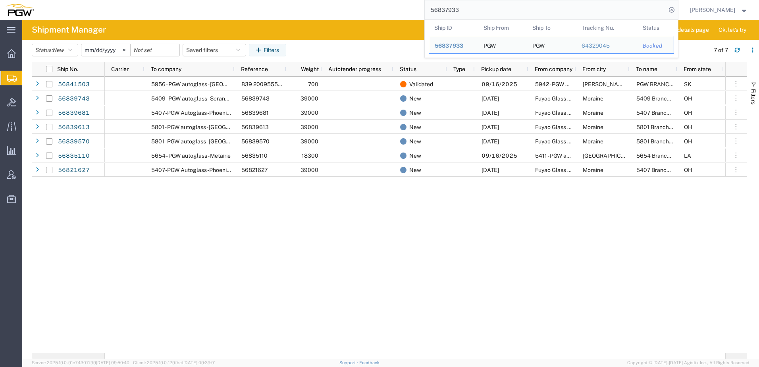
drag, startPoint x: 494, startPoint y: 12, endPoint x: 147, endPoint y: -31, distance: 349.7
click at [147, 0] on html "main_menu Created with Sketch. Collapse Menu Overview Shipments Shipment Manage…" at bounding box center [379, 183] width 759 height 367
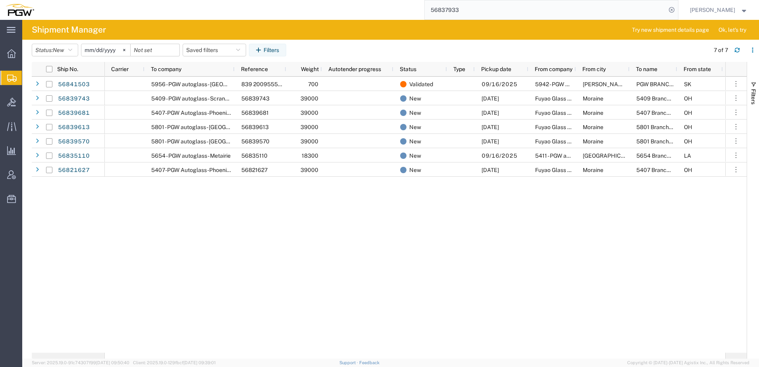
paste input "5110"
type input "56835110"
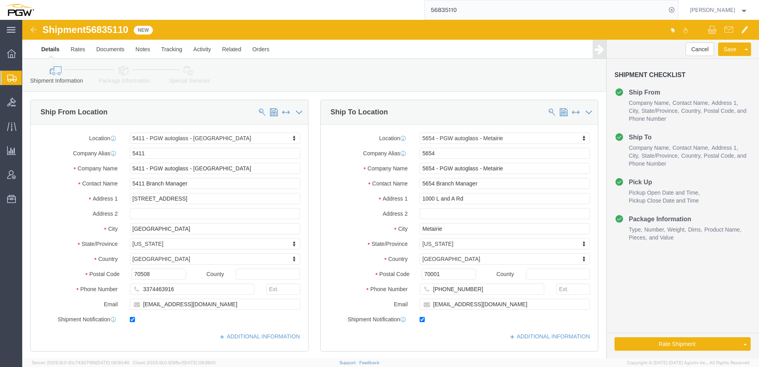
select select "28265"
select select "28437"
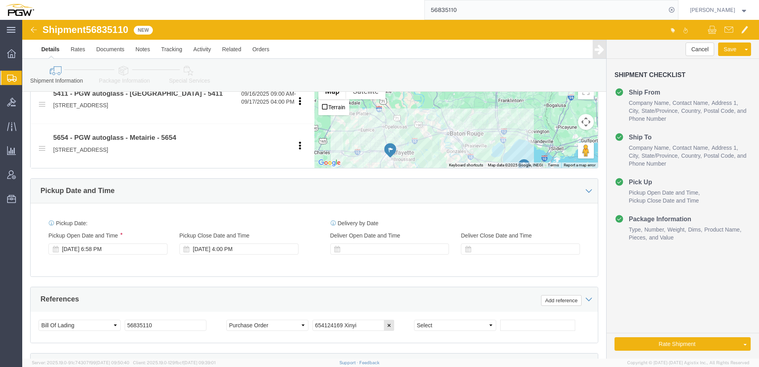
scroll to position [318, 0]
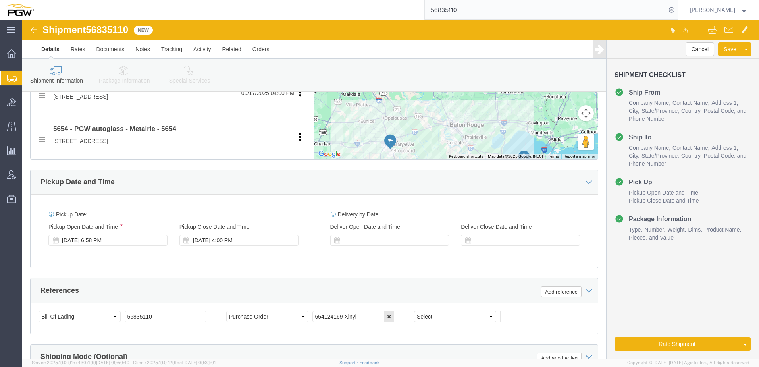
click link "Package Information"
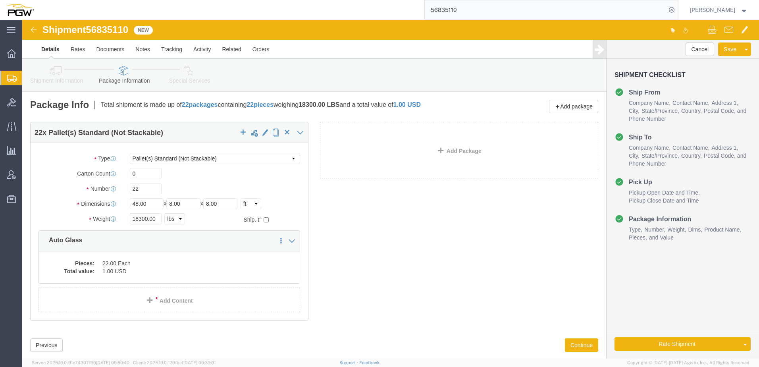
click link "Shipment Information"
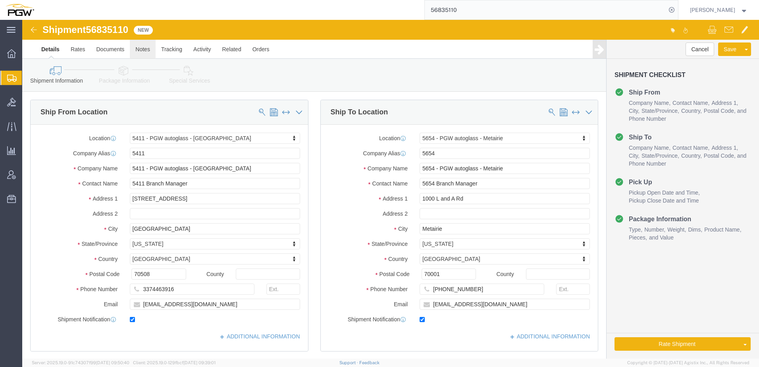
click link "Notes"
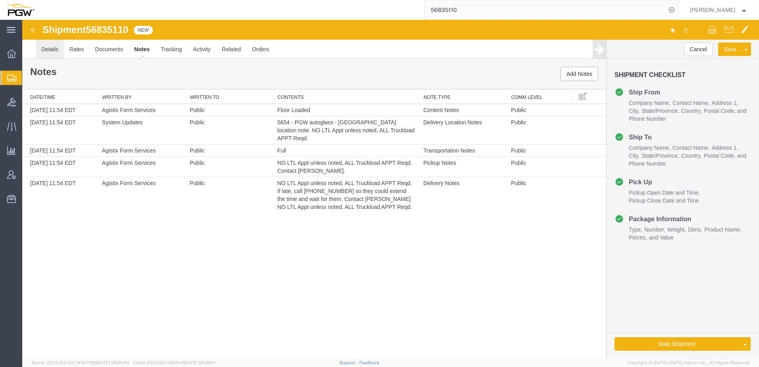
click at [54, 50] on link "Details" at bounding box center [50, 49] width 28 height 19
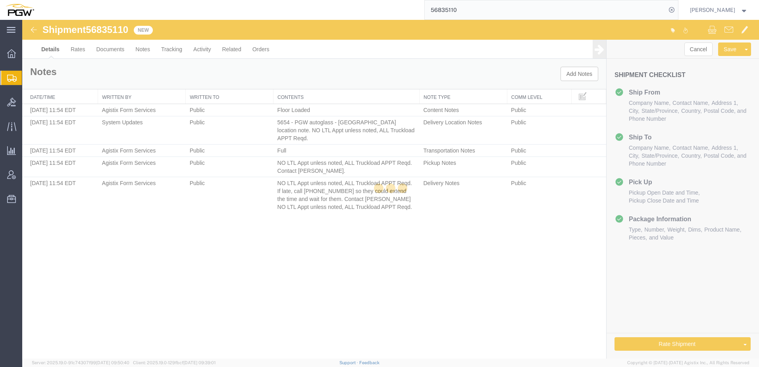
select select "28265"
select select "28437"
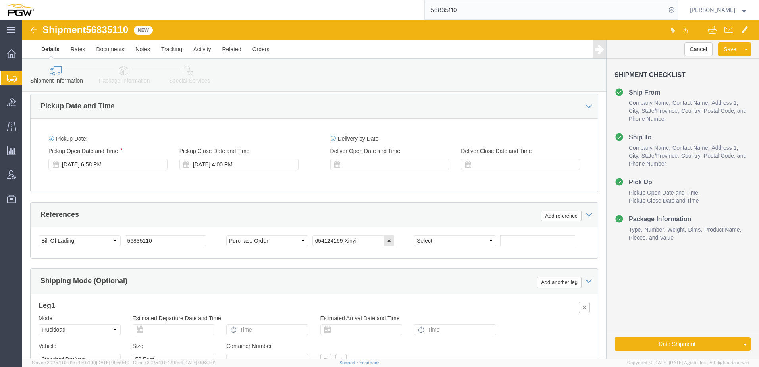
scroll to position [397, 0]
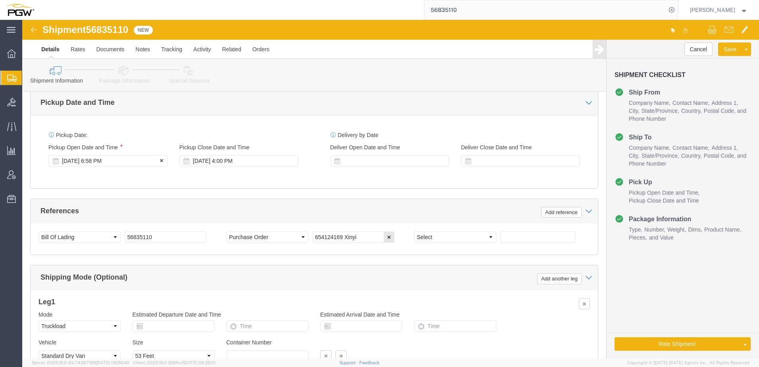
click div "Sep 16 2025 6:58 PM"
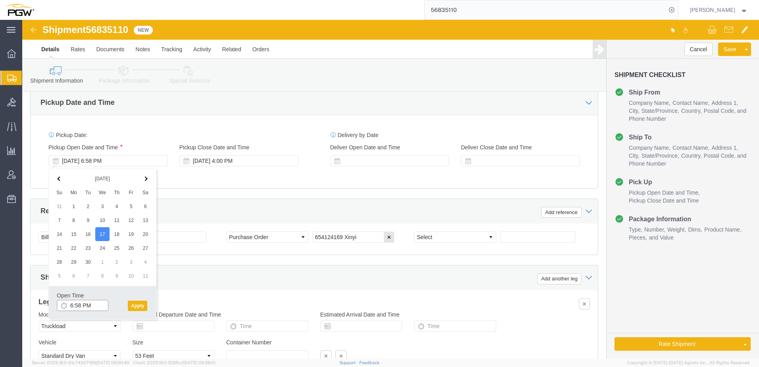
click input "6:58 PM"
type input "2:00 PM"
click button "Apply"
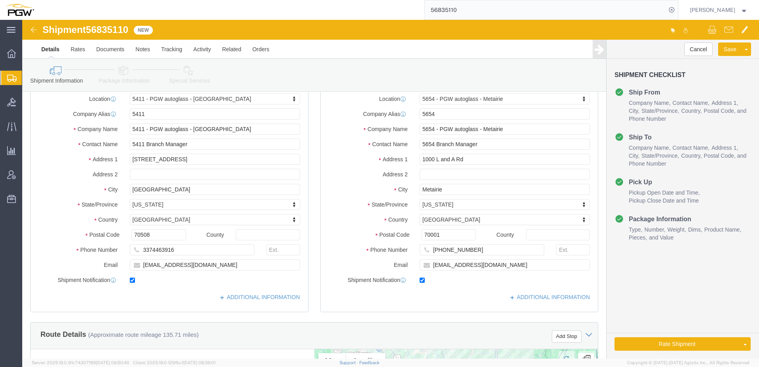
scroll to position [0, 0]
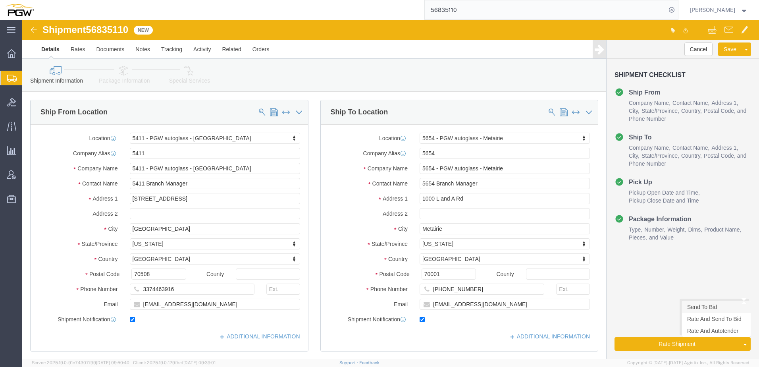
click link "Send To Bid"
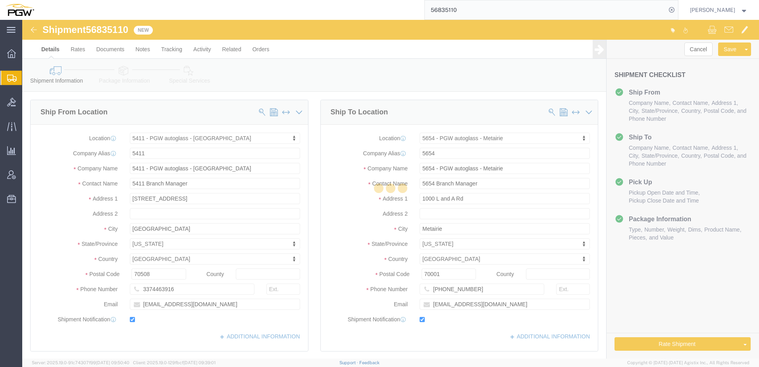
select select "TL"
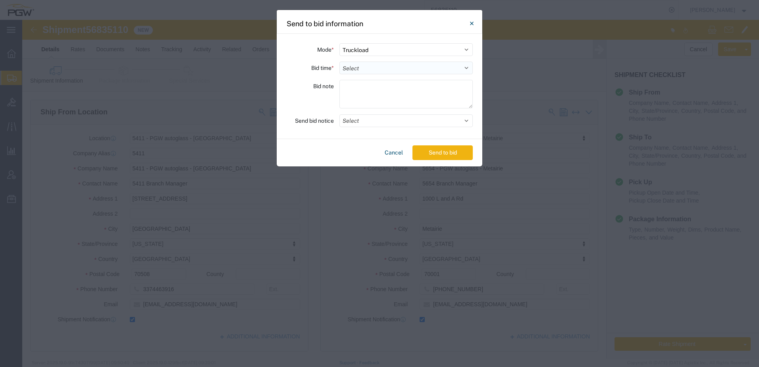
click at [348, 68] on select "Select 30 Min (Rush) 1 Hour (Rush) 2 Hours (Rush) 4 Hours (Rush) 8 Hours (Rush)…" at bounding box center [405, 68] width 133 height 13
click at [339, 62] on select "Select 30 Min (Rush) 1 Hour (Rush) 2 Hours (Rush) 4 Hours (Rush) 8 Hours (Rush)…" at bounding box center [405, 68] width 133 height 13
click at [438, 152] on button "Send to bid" at bounding box center [443, 152] width 60 height 15
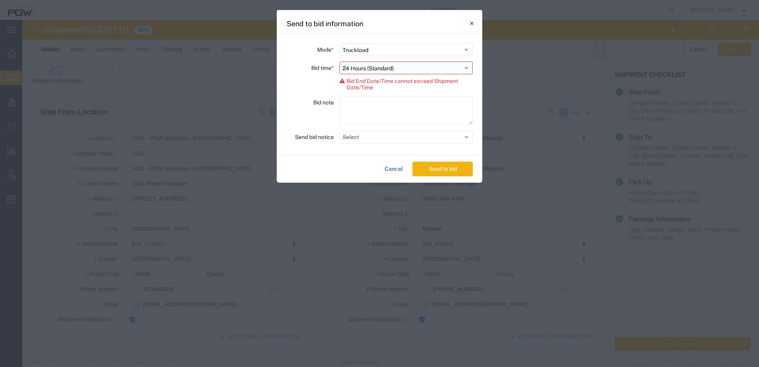
click at [389, 71] on select "Select 30 Min (Rush) 1 Hour (Rush) 2 Hours (Rush) 4 Hours (Rush) 8 Hours (Rush)…" at bounding box center [405, 68] width 133 height 13
select select "20"
click at [339, 62] on select "Select 30 Min (Rush) 1 Hour (Rush) 2 Hours (Rush) 4 Hours (Rush) 8 Hours (Rush)…" at bounding box center [405, 68] width 133 height 13
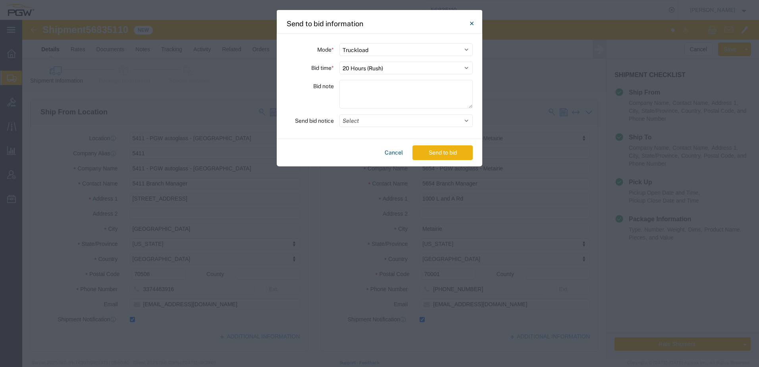
click at [446, 150] on button "Send to bid" at bounding box center [443, 152] width 60 height 15
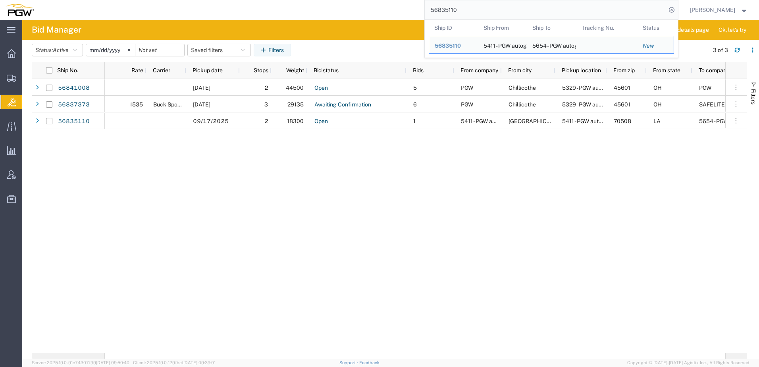
drag, startPoint x: 534, startPoint y: 10, endPoint x: -37, endPoint y: -16, distance: 571.2
click at [0, 0] on html "main_menu Created with Sketch. Collapse Menu Overview Shipments Shipment Manage…" at bounding box center [379, 183] width 759 height 367
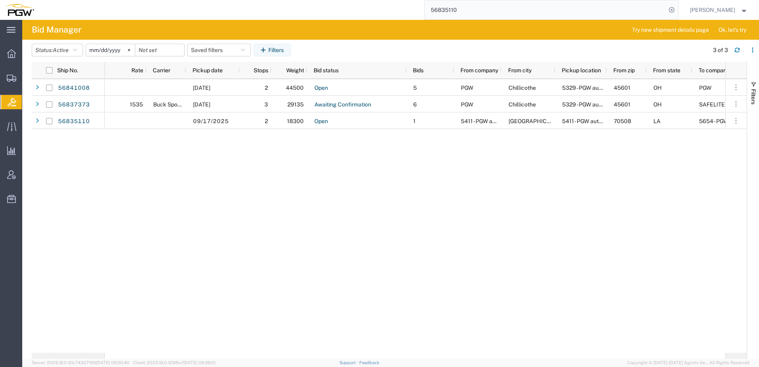
paste input "21627"
type input "56821627"
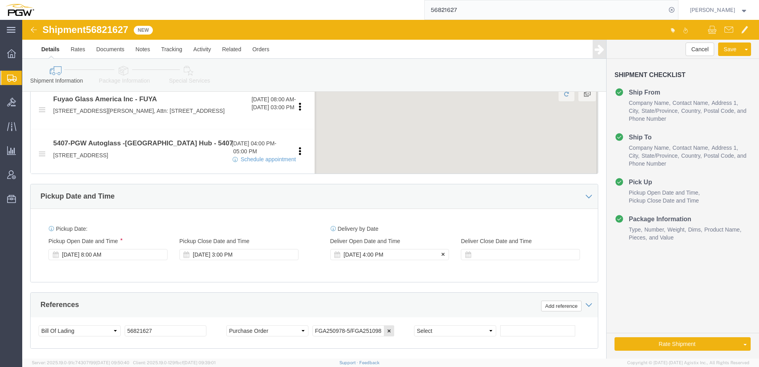
scroll to position [357, 0]
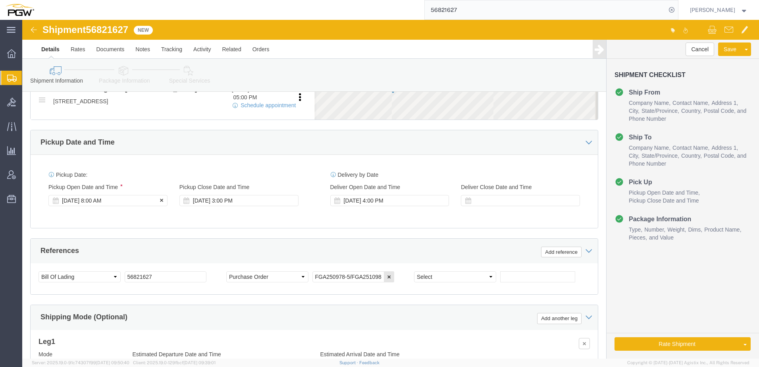
select select
select select "62351"
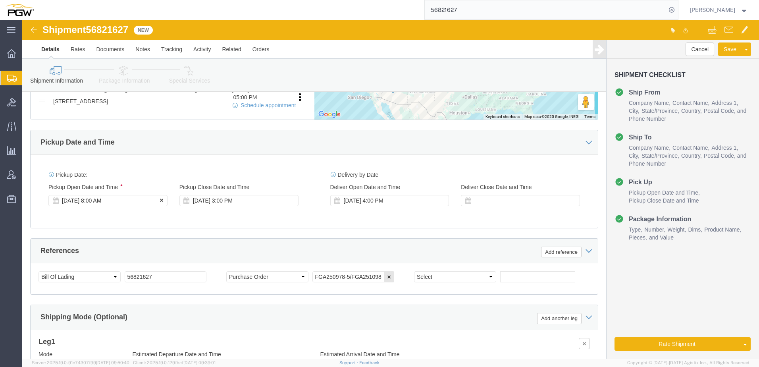
click div "Sep 18 2025 8:00 AM"
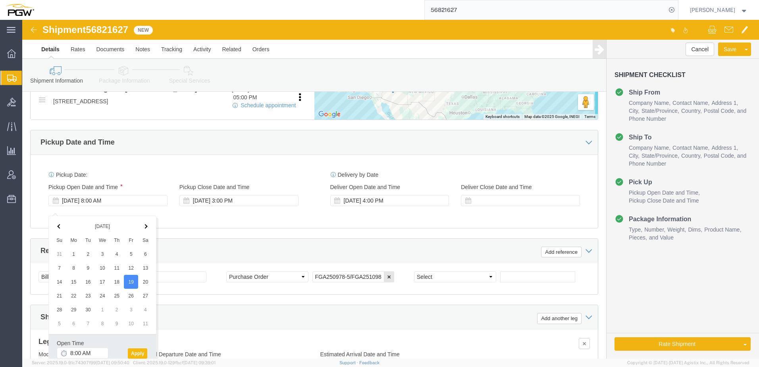
click button "Apply"
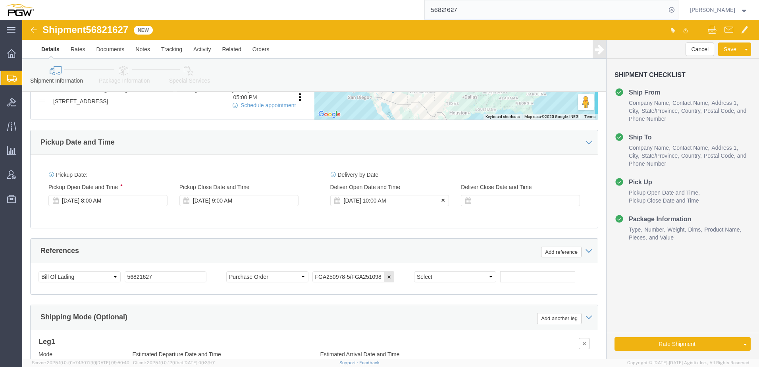
click icon
click link "Rate And Autotender"
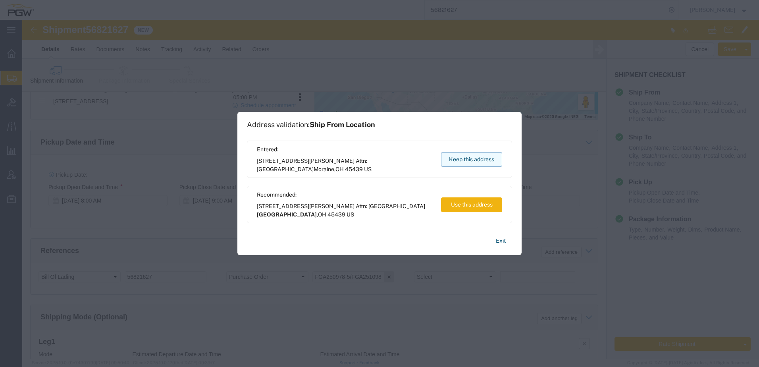
click at [492, 164] on button "Keep this address" at bounding box center [471, 159] width 61 height 15
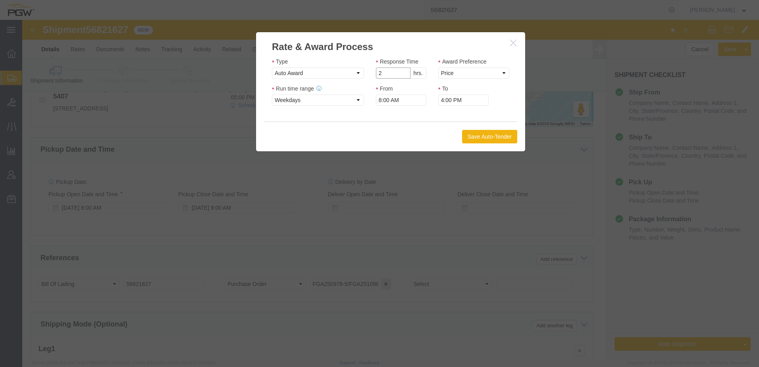
type input "2"
click input "2"
click select "Price Carrier Rank"
select select "LANE_RANK"
click select "Price Carrier Rank"
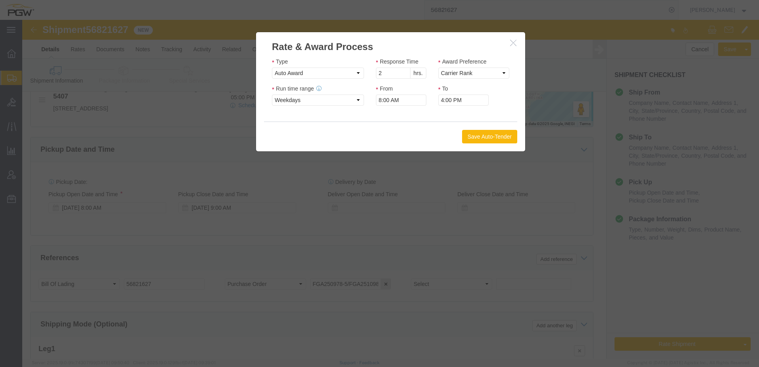
click button "Save Auto-Tender"
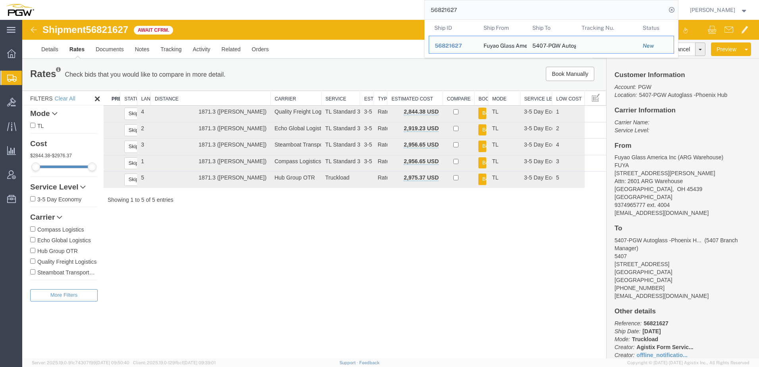
drag, startPoint x: 509, startPoint y: 8, endPoint x: 108, endPoint y: -19, distance: 401.9
click at [108, 0] on html "main_menu Created with Sketch. Collapse Menu Overview Shipments Shipment Manage…" at bounding box center [379, 183] width 759 height 367
paste input "39743"
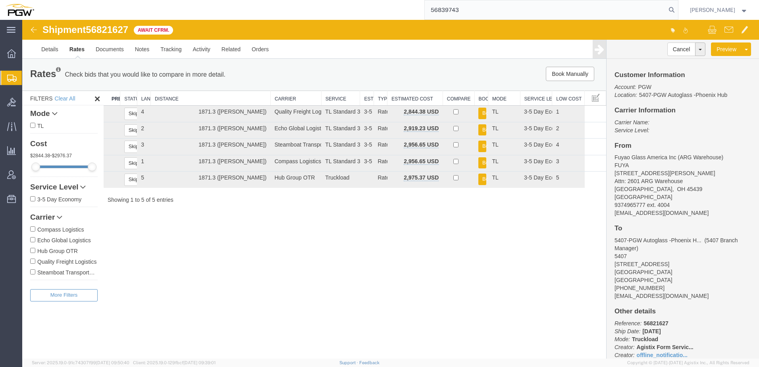
type input "56839743"
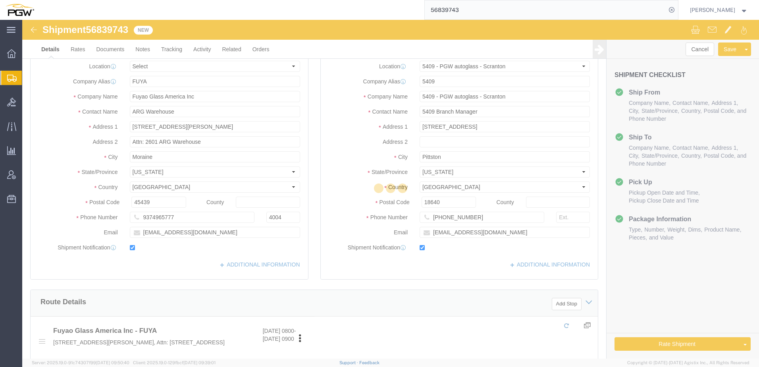
select select "61931"
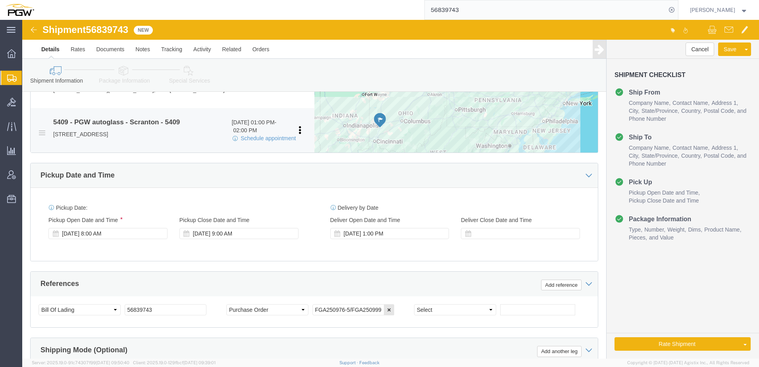
scroll to position [357, 0]
